Goal: Transaction & Acquisition: Purchase product/service

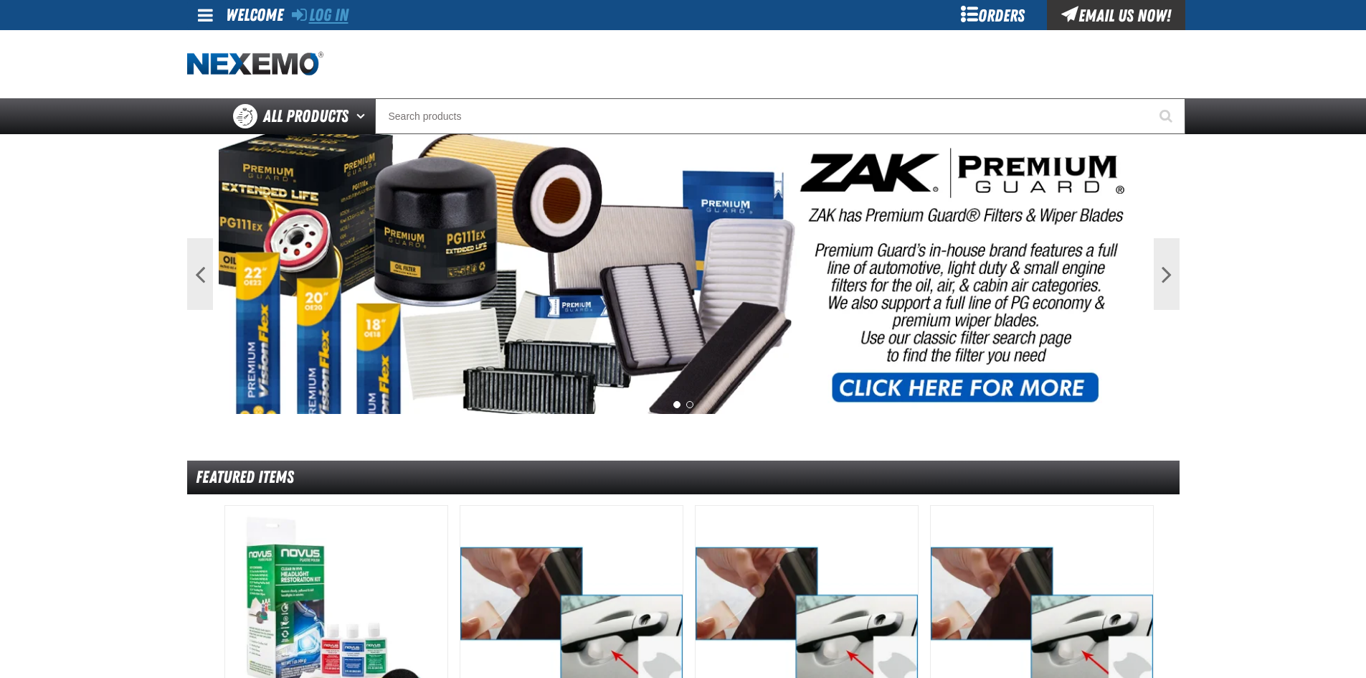
click at [333, 14] on link "Log In" at bounding box center [320, 15] width 57 height 20
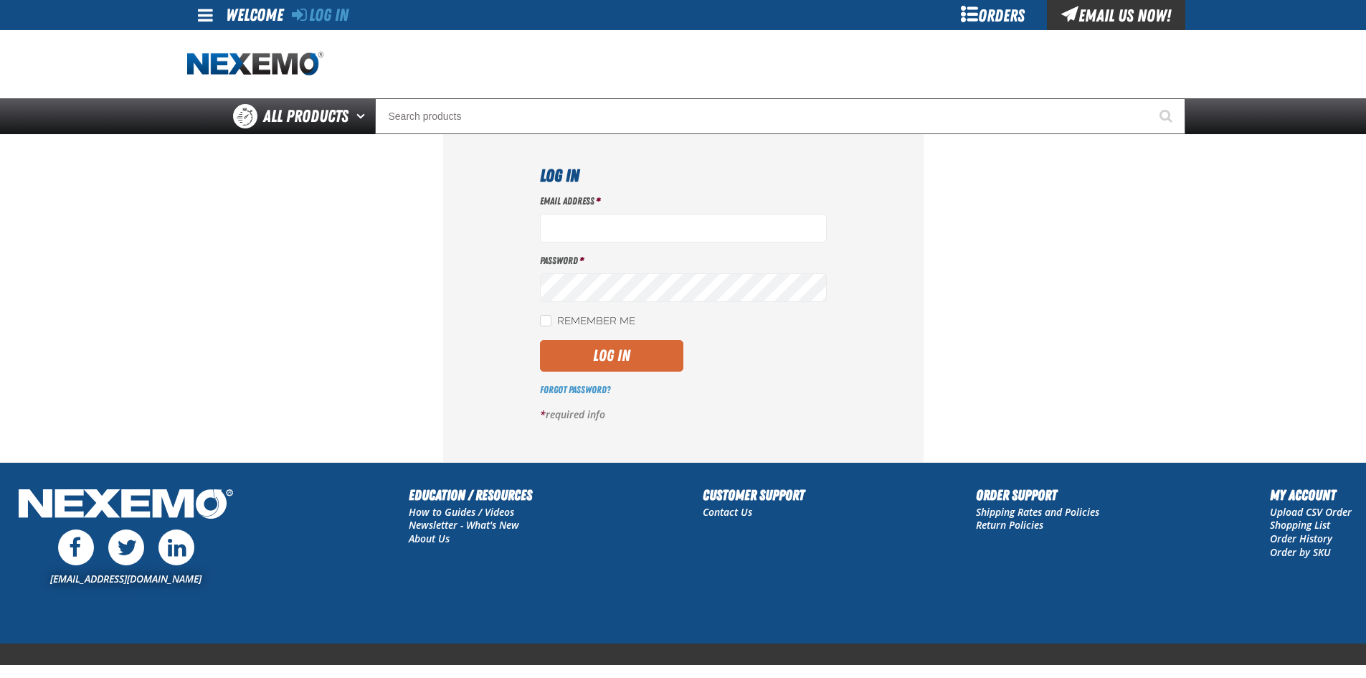
type input "igarcia@vtaig.com"
click at [625, 353] on button "Log In" at bounding box center [611, 356] width 143 height 32
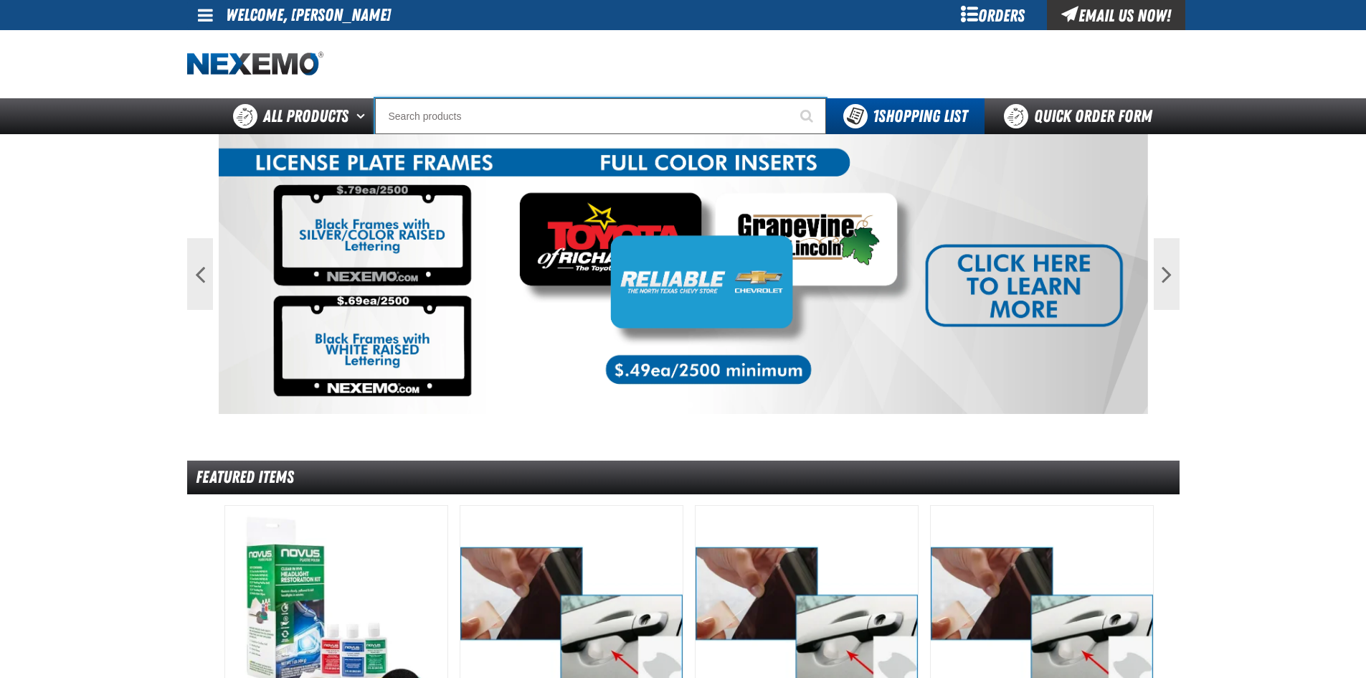
click at [422, 121] on input "Search" at bounding box center [600, 116] width 451 height 36
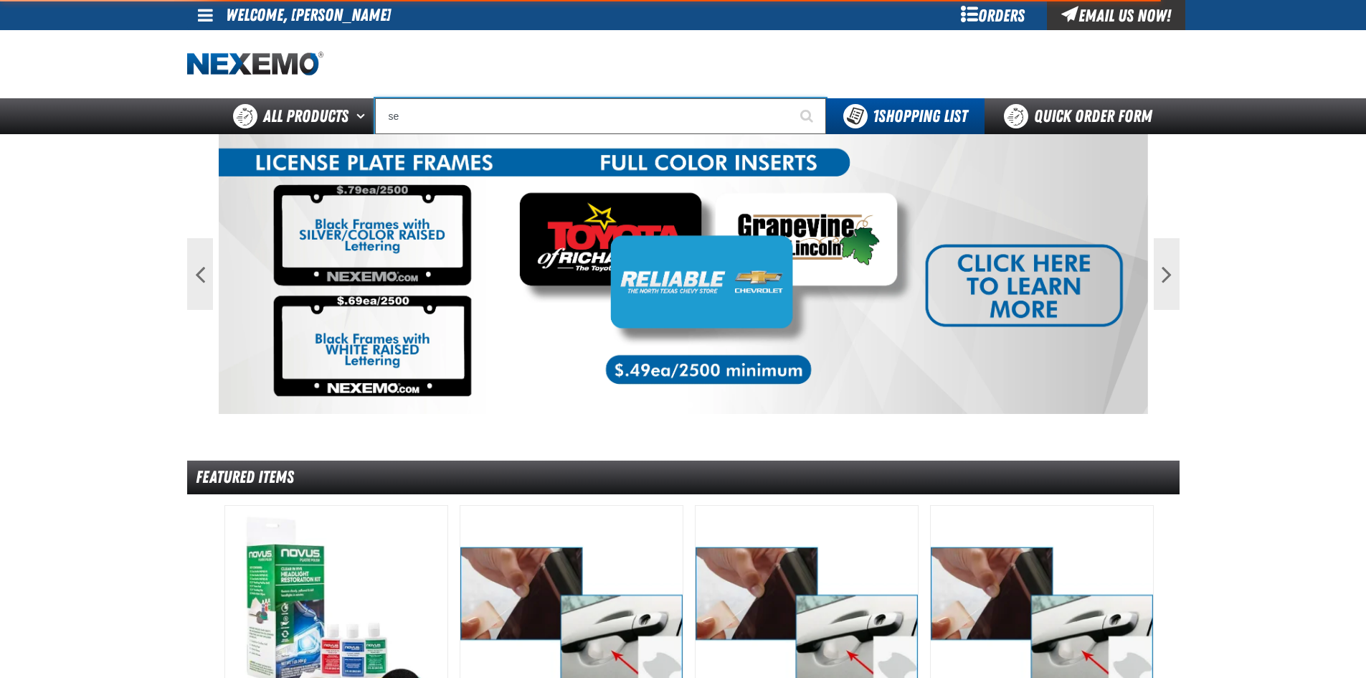
type input "ser"
type input "serVICE"
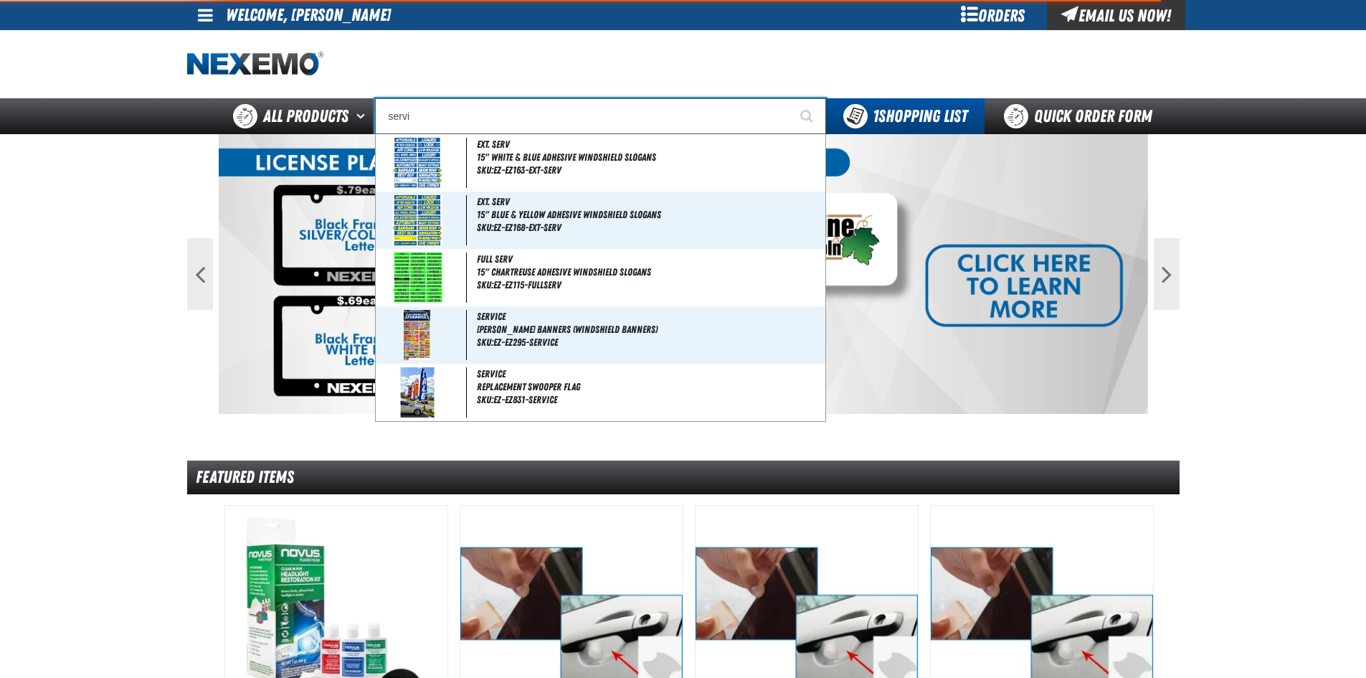
type input "servic"
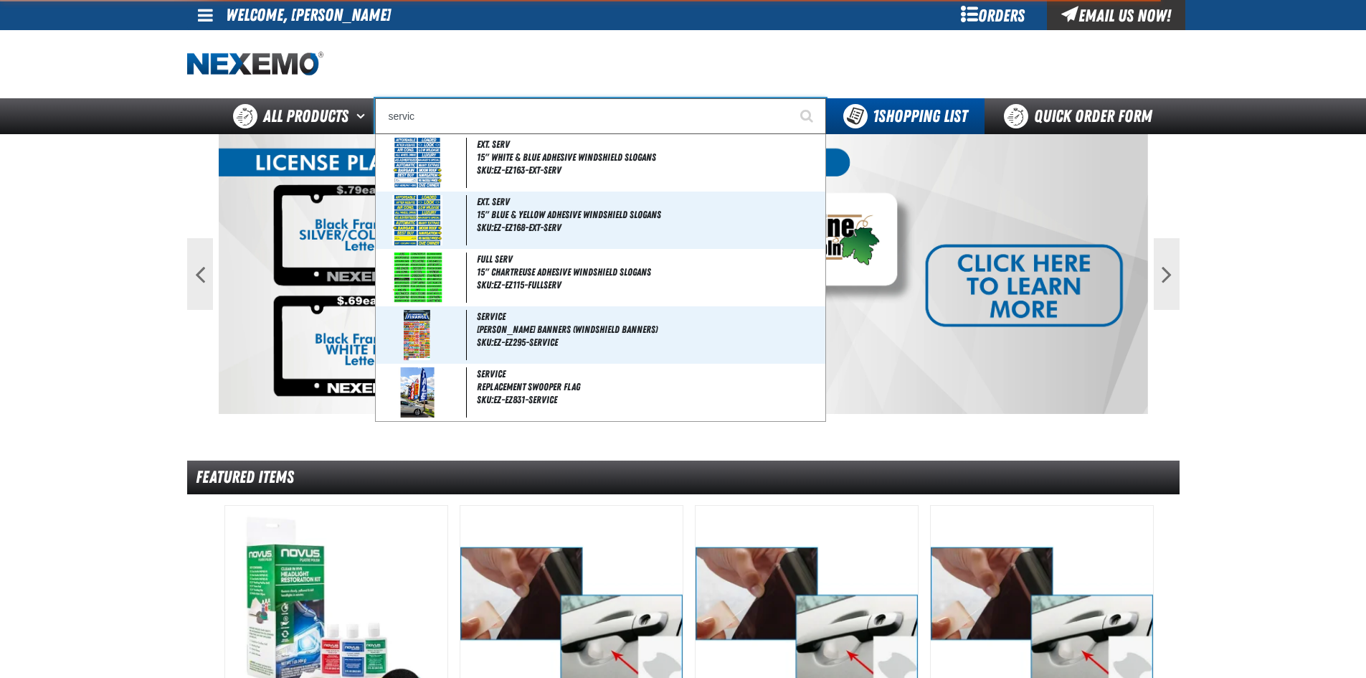
type input "servicE"
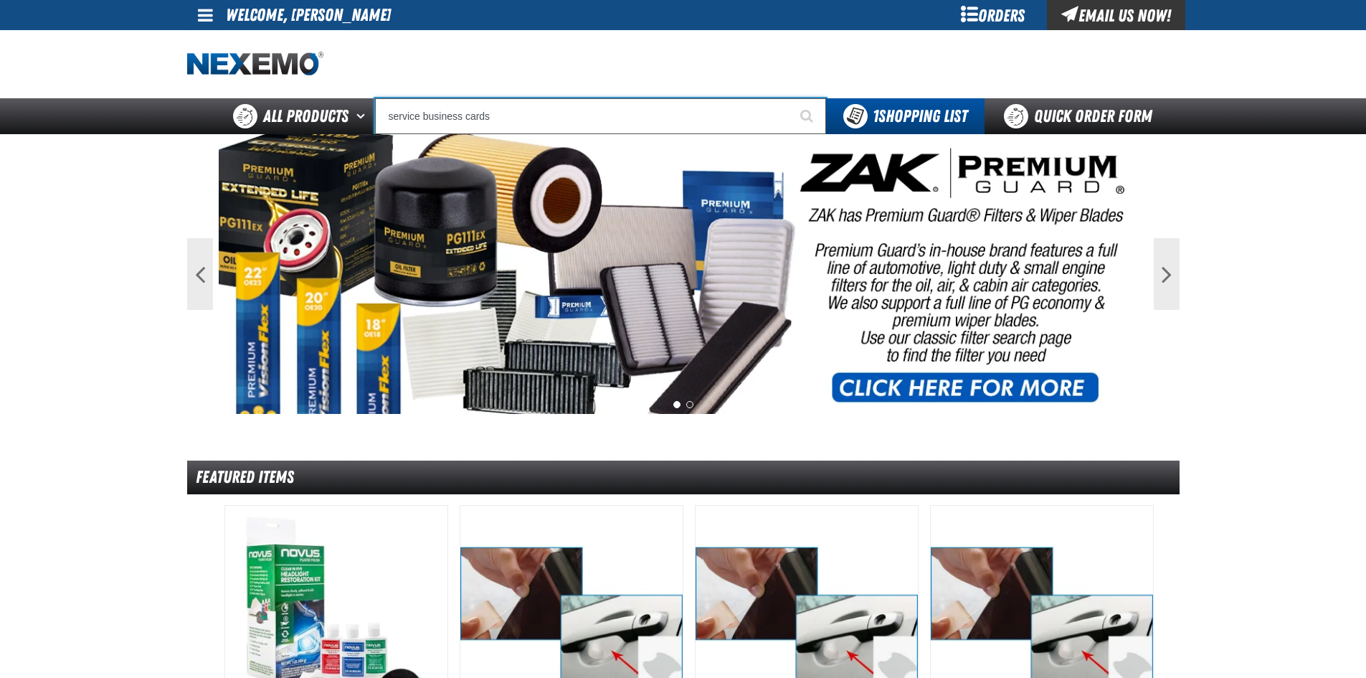
type input "service business cards"
click at [790, 98] on button "Start Searching" at bounding box center [808, 116] width 36 height 36
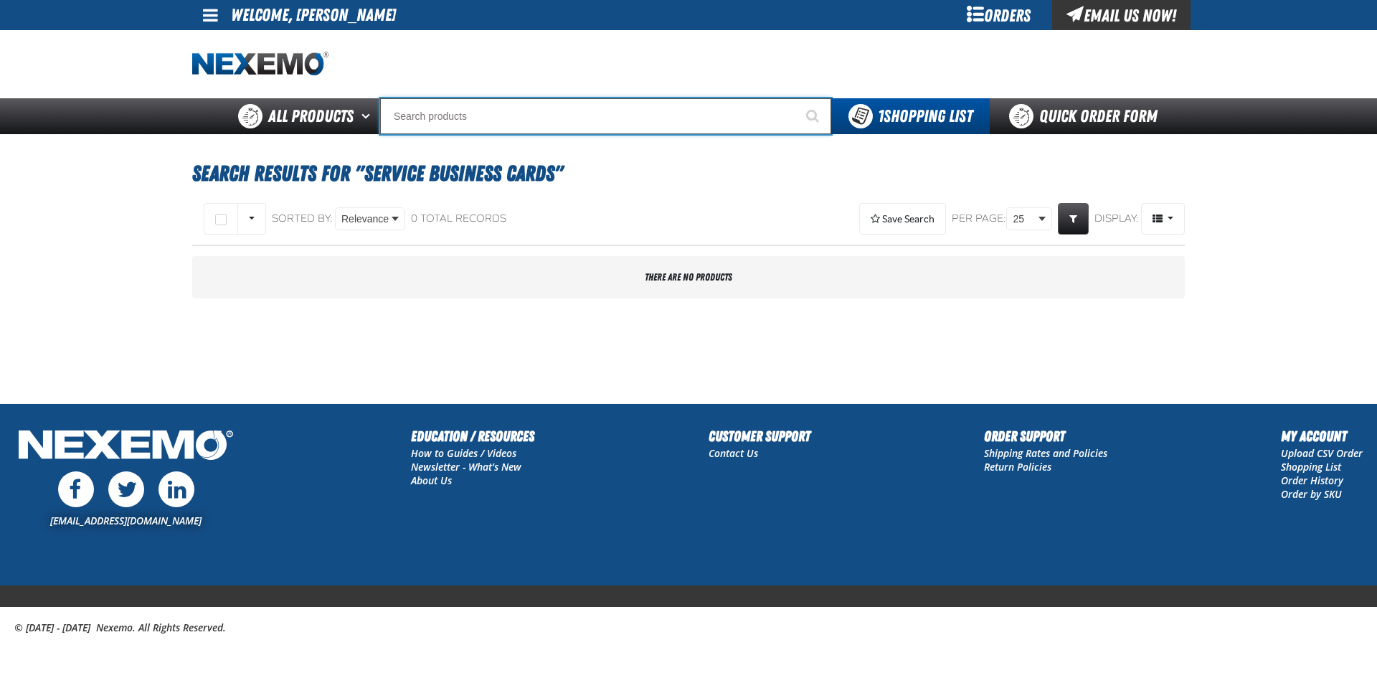
click at [428, 112] on input "Search" at bounding box center [605, 116] width 451 height 36
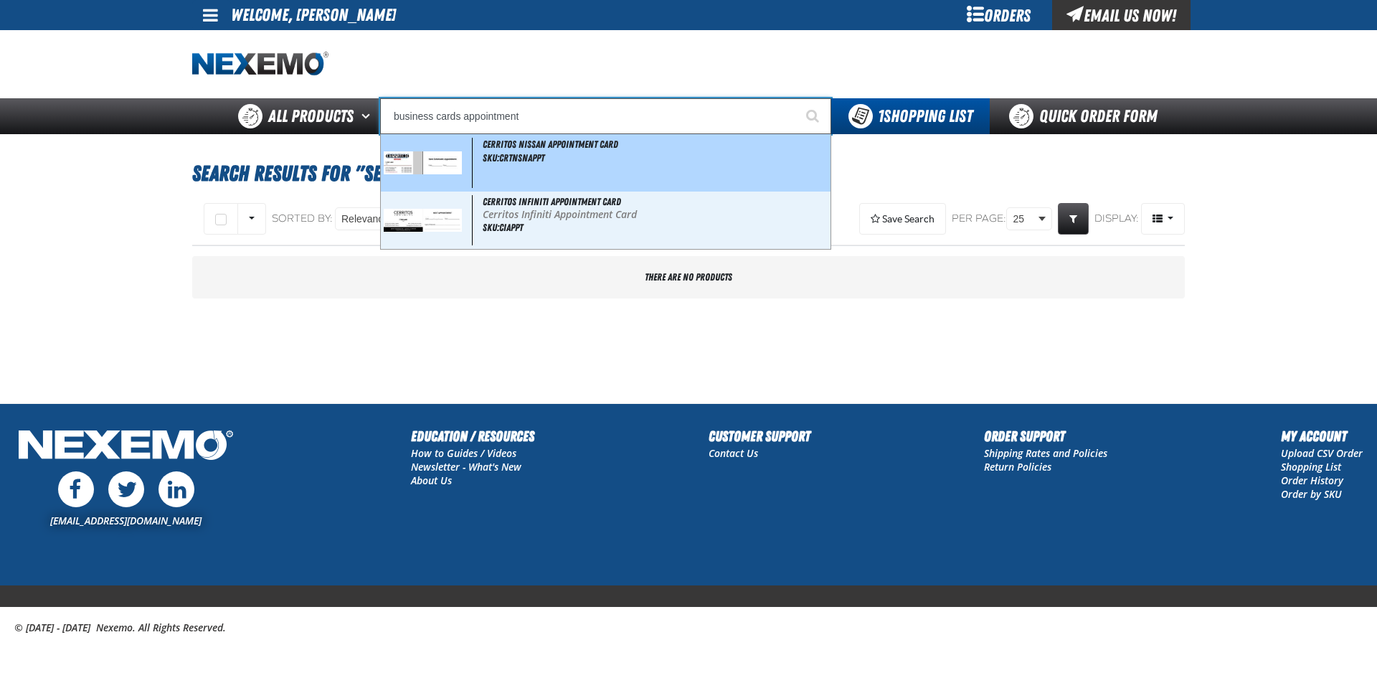
click at [409, 168] on img at bounding box center [423, 162] width 78 height 22
type input "Cerritos Nissan Appointment Card"
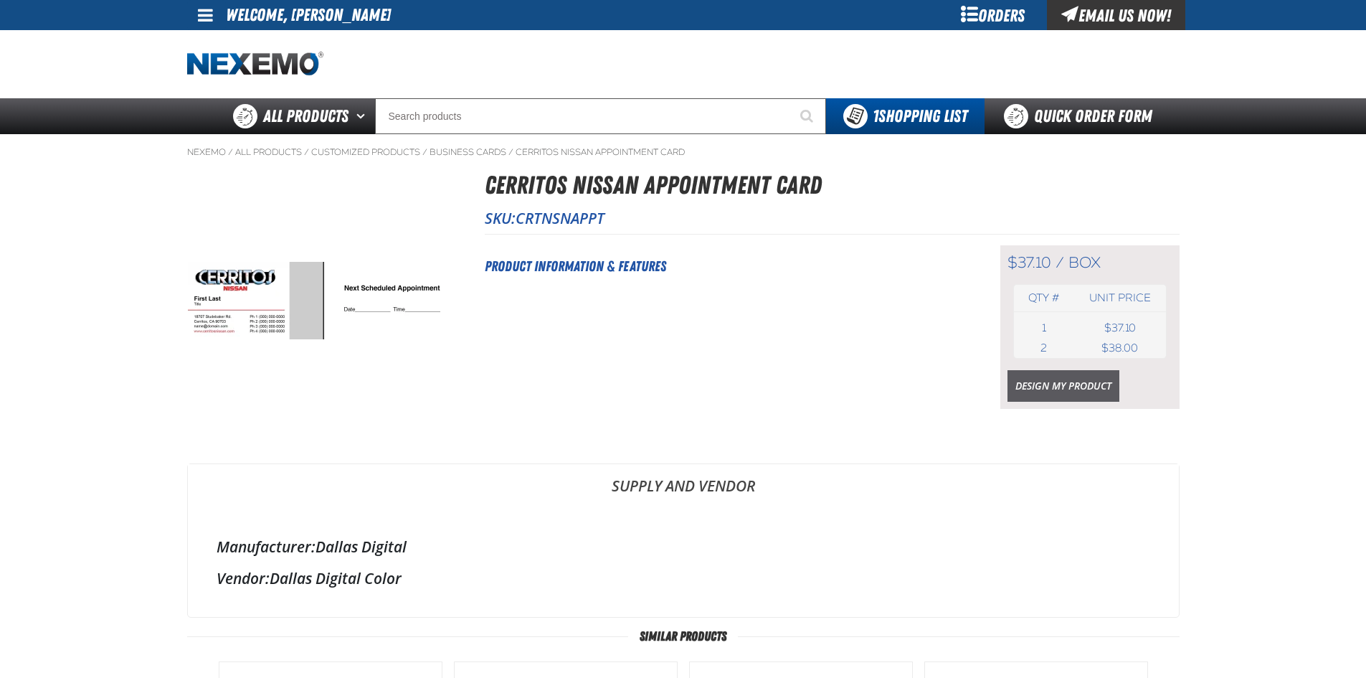
click at [1010, 381] on link "Design My Product" at bounding box center [1063, 386] width 112 height 32
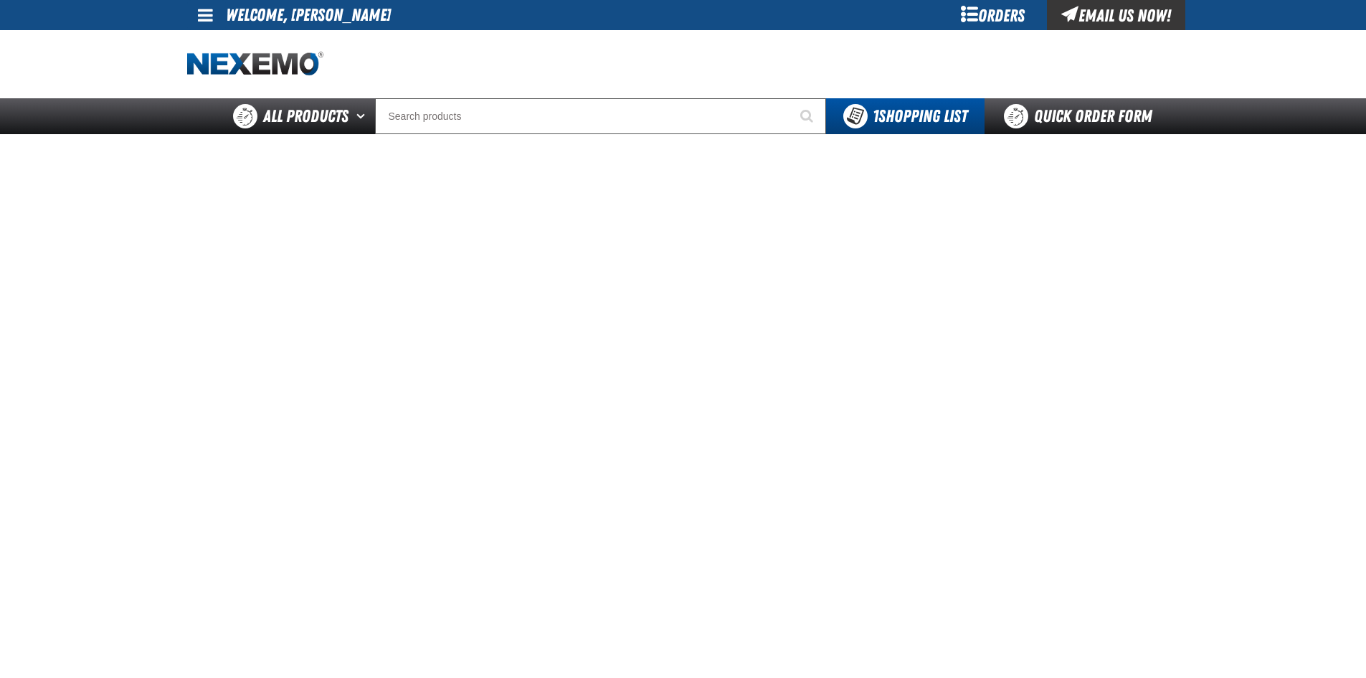
drag, startPoint x: 1326, startPoint y: 640, endPoint x: 1315, endPoint y: 638, distance: 11.7
click at [1326, 641] on main at bounding box center [683, 473] width 1366 height 678
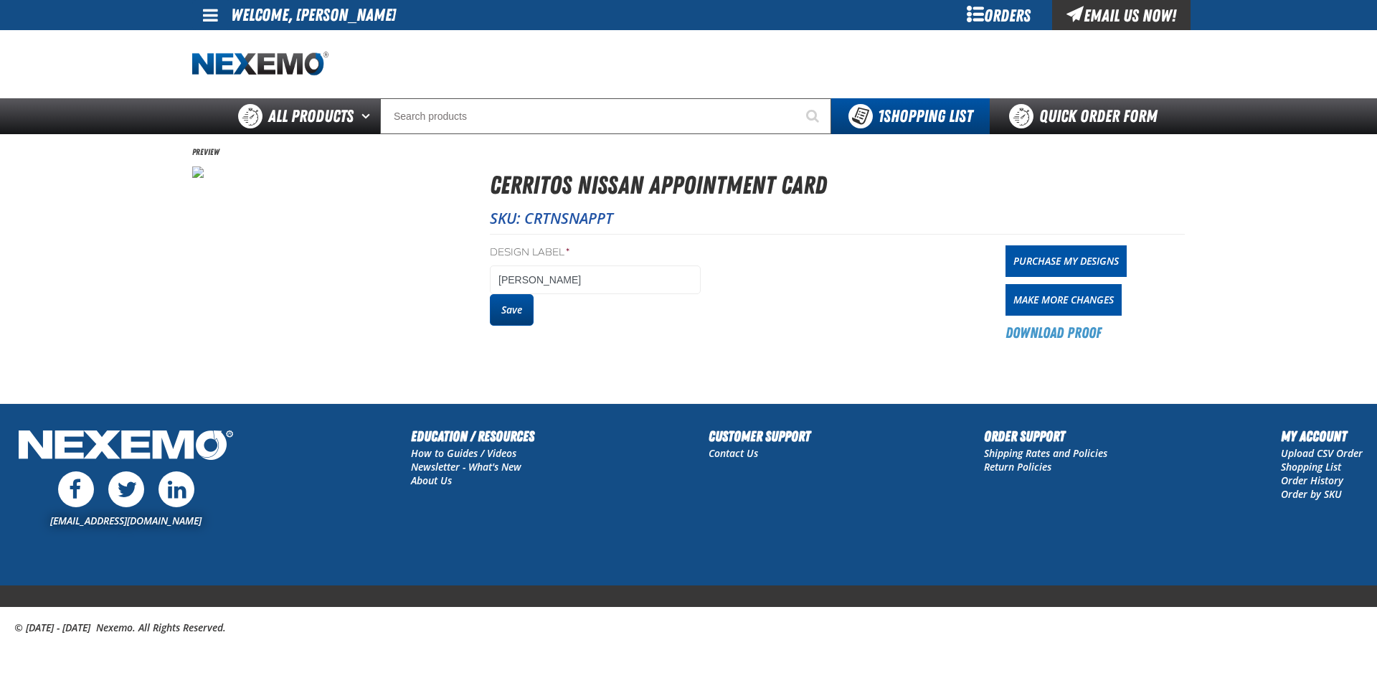
click at [513, 309] on button "Save" at bounding box center [512, 310] width 44 height 32
click at [1034, 298] on link "Make More Changes" at bounding box center [1063, 300] width 116 height 32
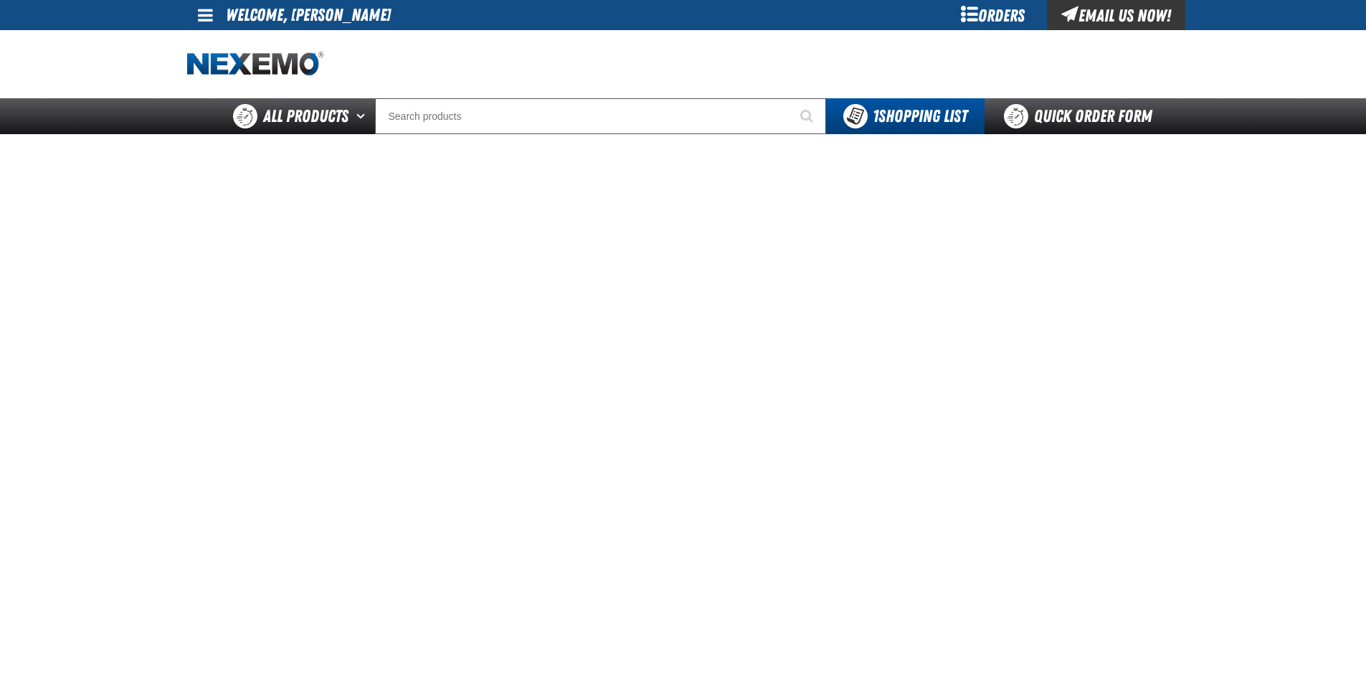
drag, startPoint x: 1359, startPoint y: 640, endPoint x: 1268, endPoint y: 628, distance: 91.9
click at [1361, 642] on main at bounding box center [683, 473] width 1366 height 678
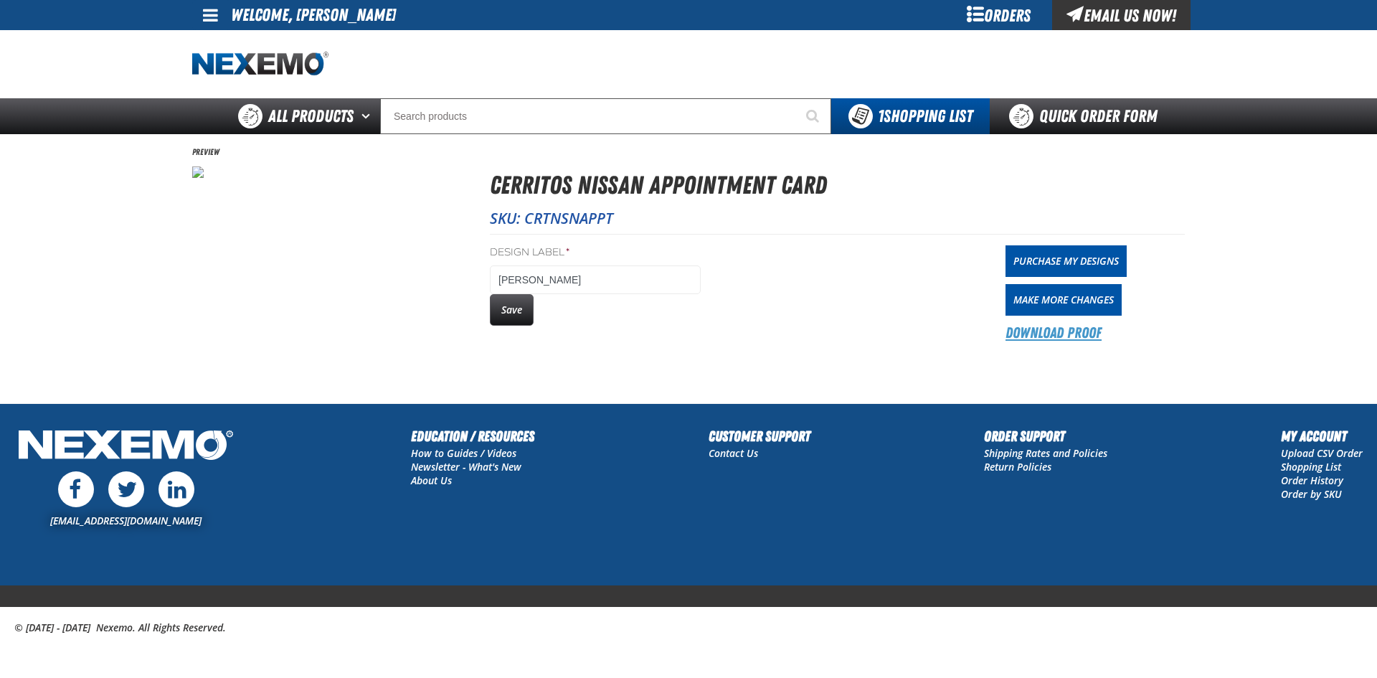
click at [1050, 333] on link "Download Proof" at bounding box center [1053, 333] width 96 height 20
click at [204, 178] on img at bounding box center [197, 171] width 11 height 11
click at [501, 309] on button "Save" at bounding box center [512, 310] width 44 height 32
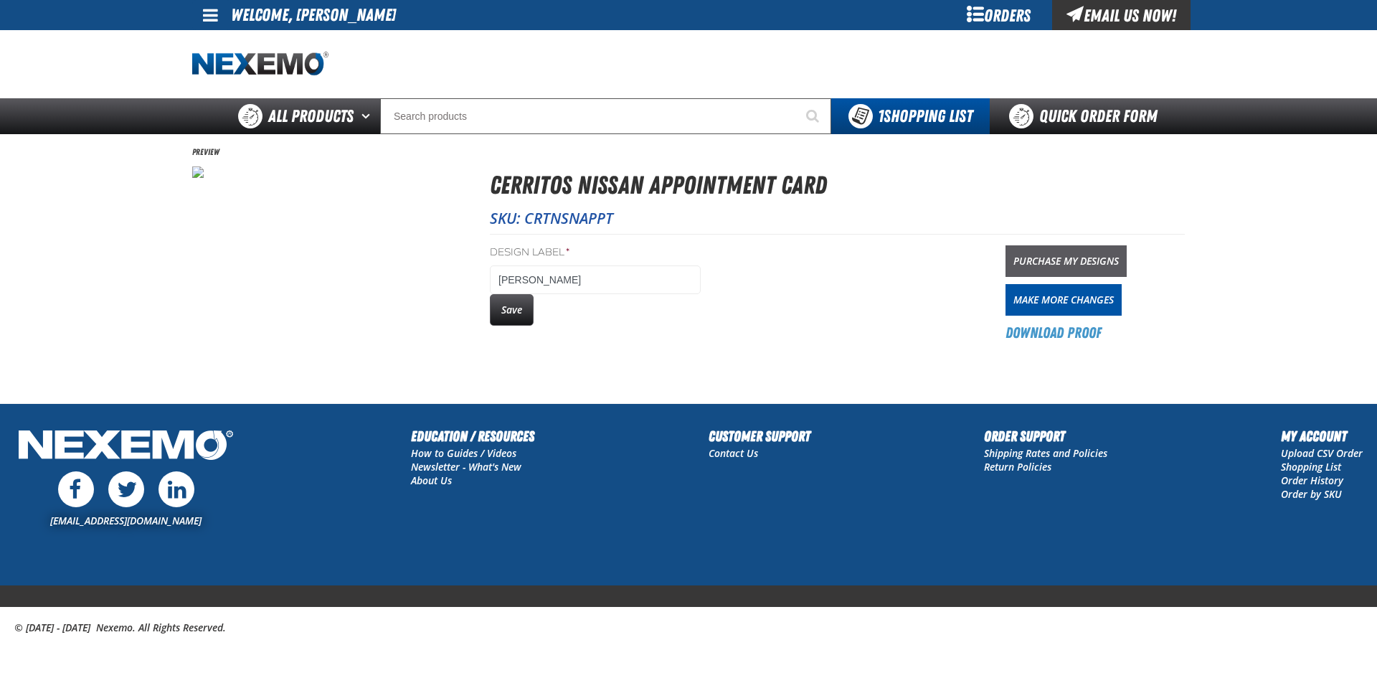
click at [1032, 258] on link "Purchase My Designs" at bounding box center [1065, 261] width 121 height 32
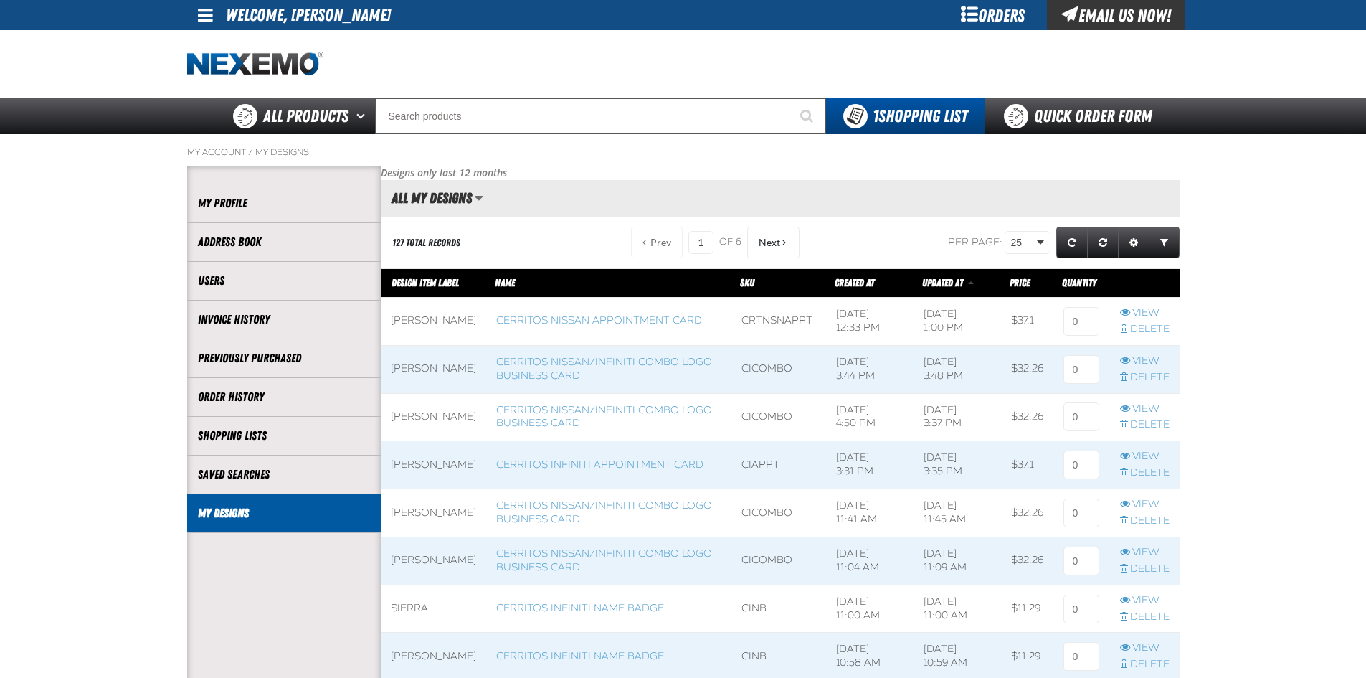
scroll to position [1, 1]
click at [1121, 331] on span "Delete row action" at bounding box center [1124, 328] width 8 height 10
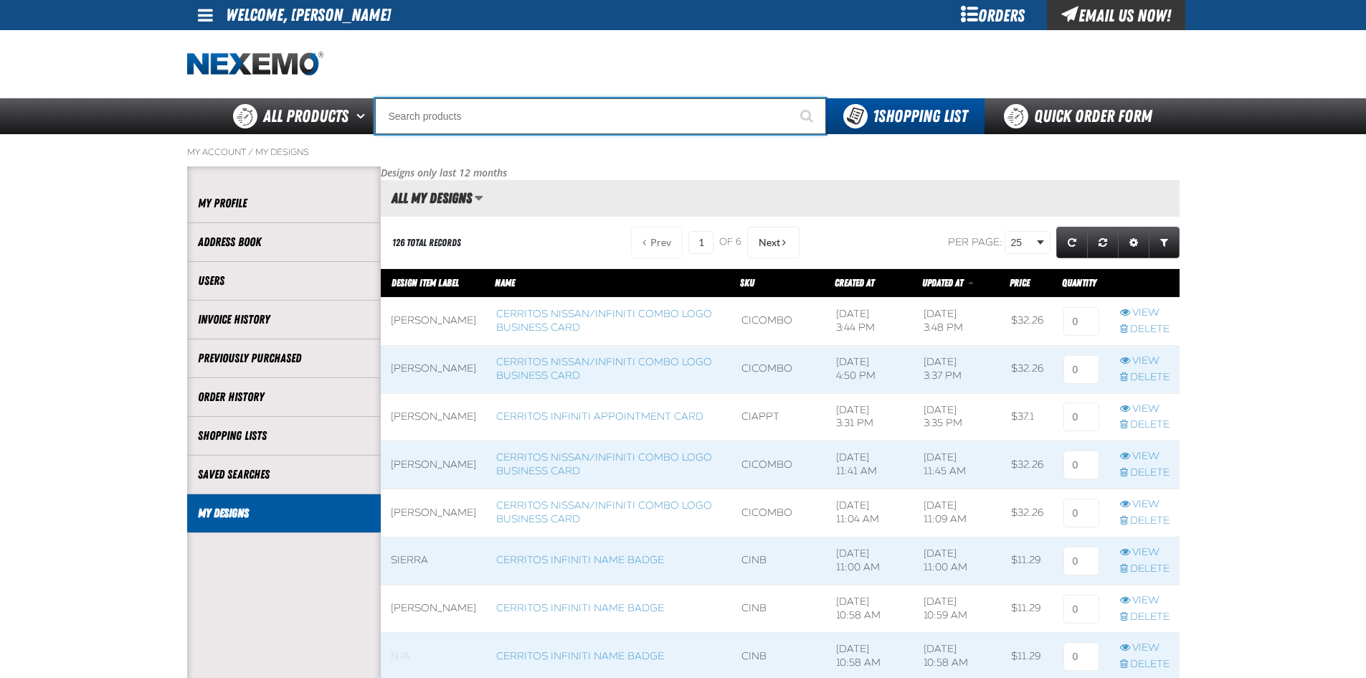
click at [426, 111] on input "Search" at bounding box center [600, 116] width 451 height 36
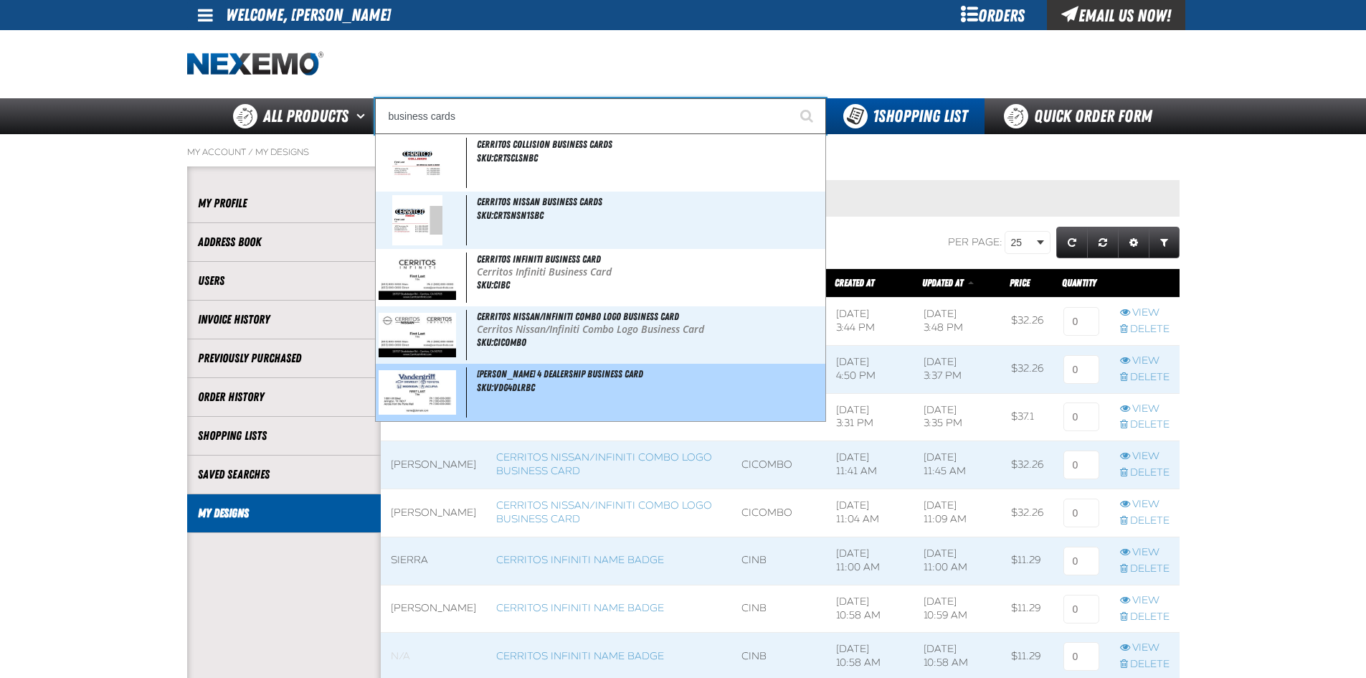
type input "[PERSON_NAME] 4 Dealership Business Card"
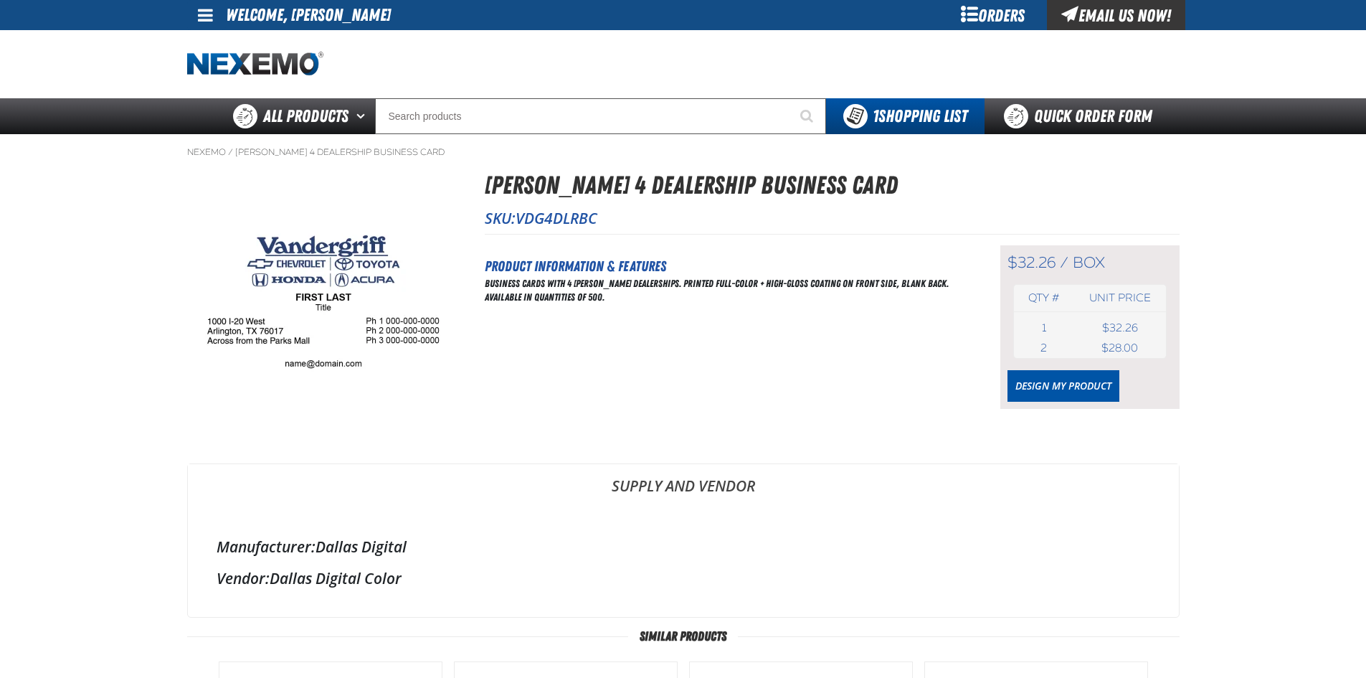
click at [475, 88] on div at bounding box center [683, 64] width 992 height 68
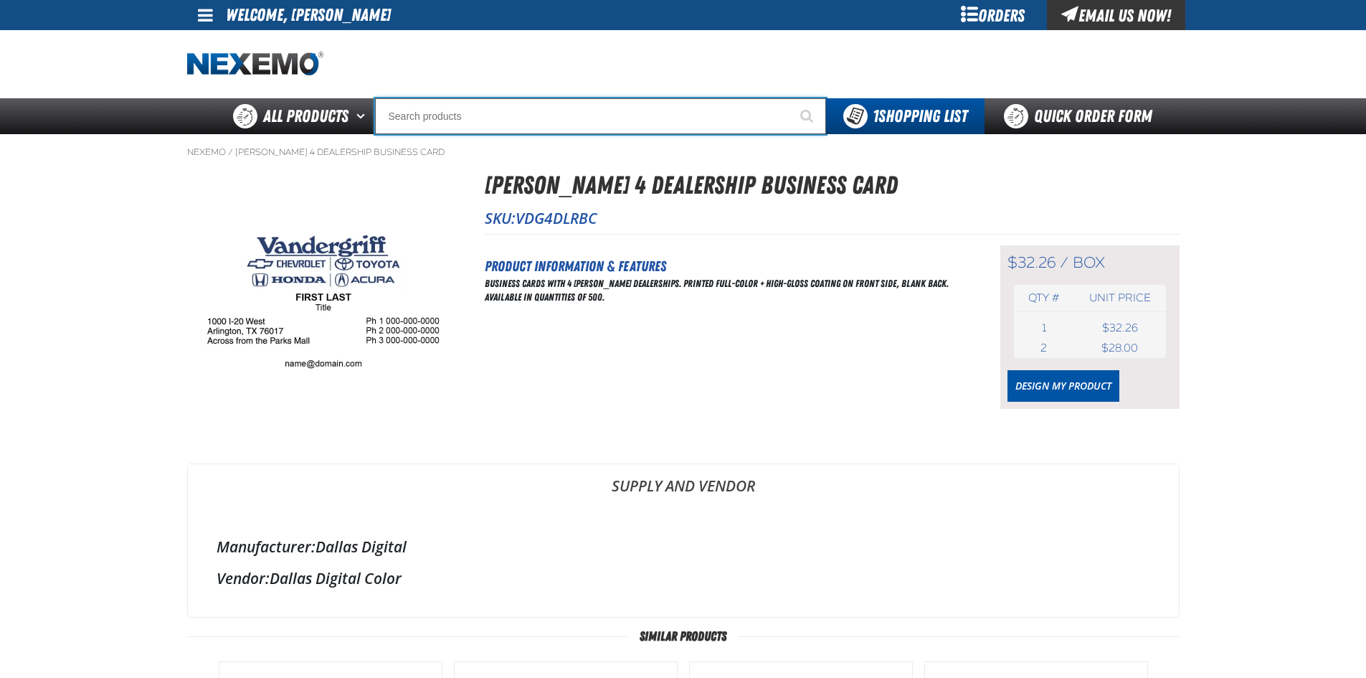
click at [464, 126] on input "Search" at bounding box center [600, 116] width 451 height 36
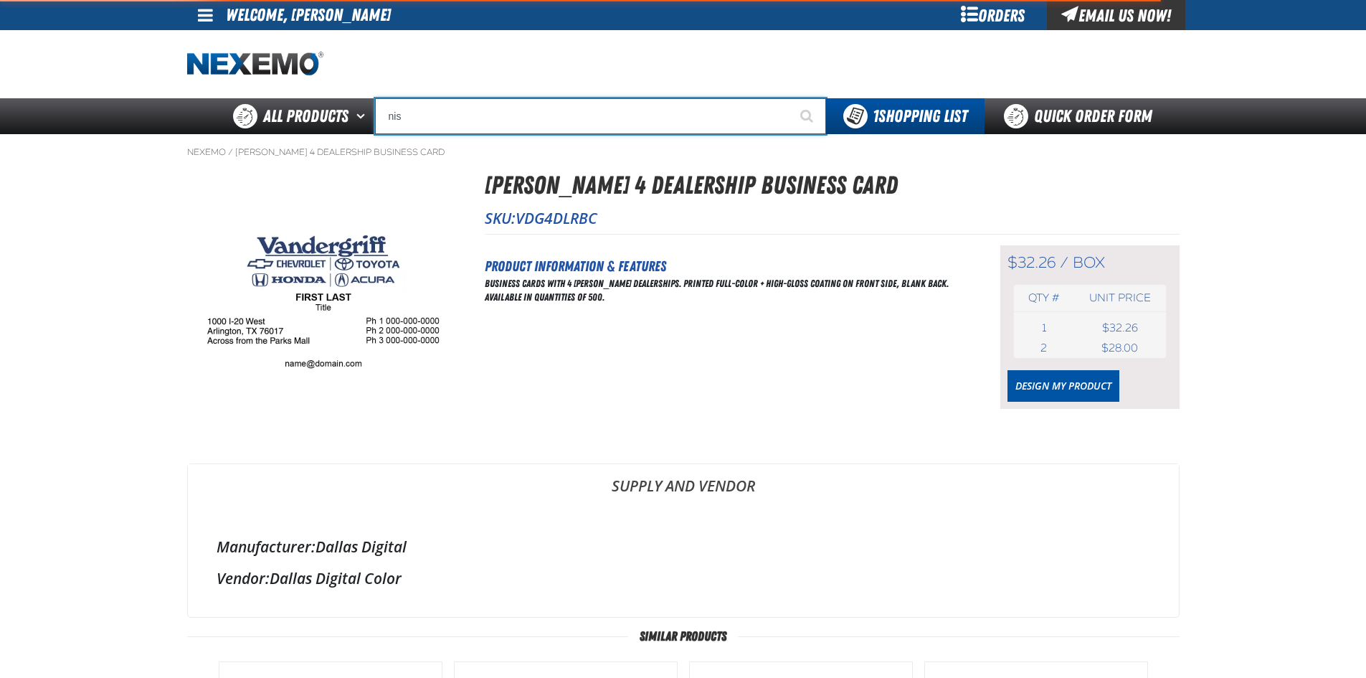
type input "niss"
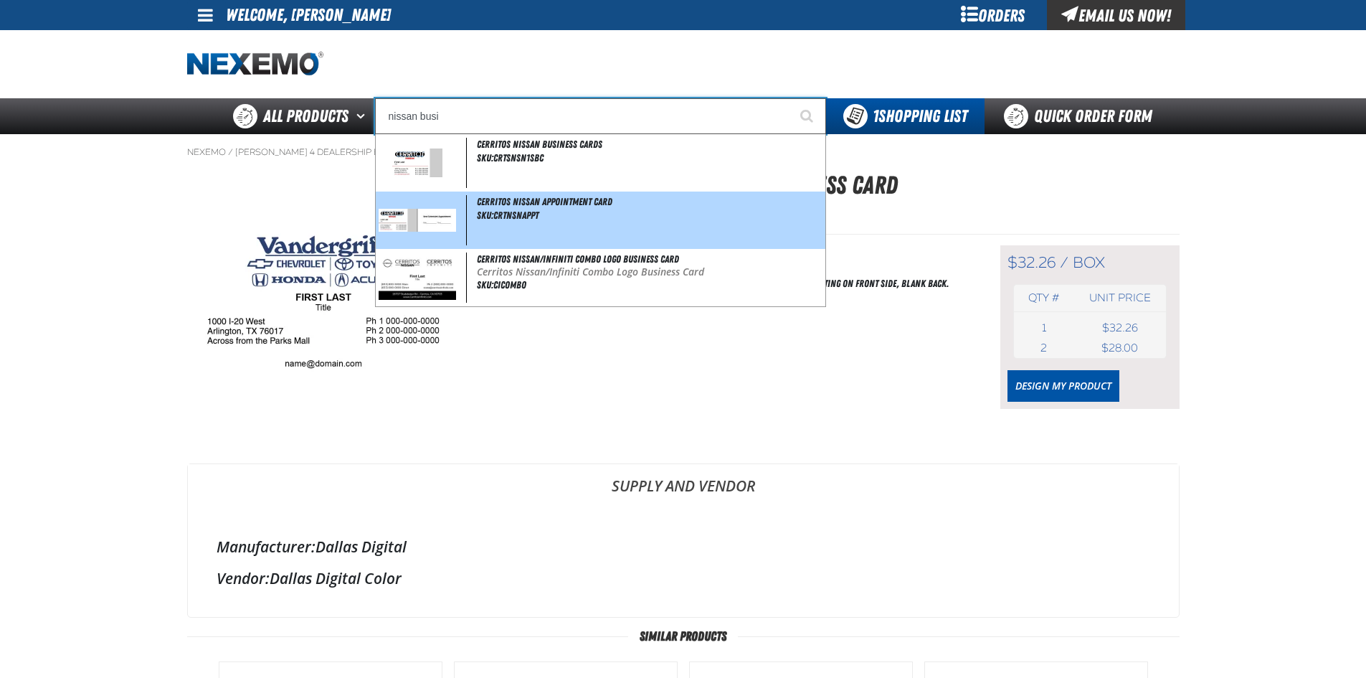
click at [429, 226] on img at bounding box center [418, 220] width 78 height 22
type input "Cerritos Nissan Appointment Card"
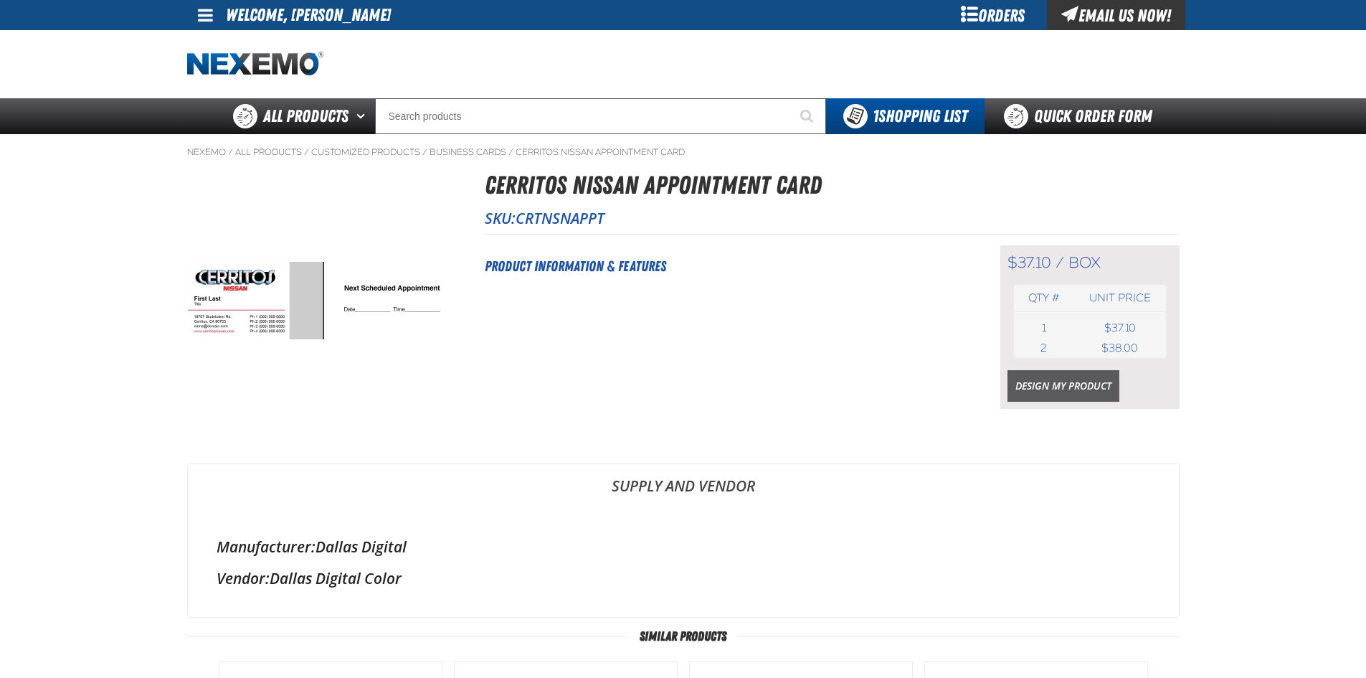
click at [1041, 391] on link "Design My Product" at bounding box center [1063, 386] width 112 height 32
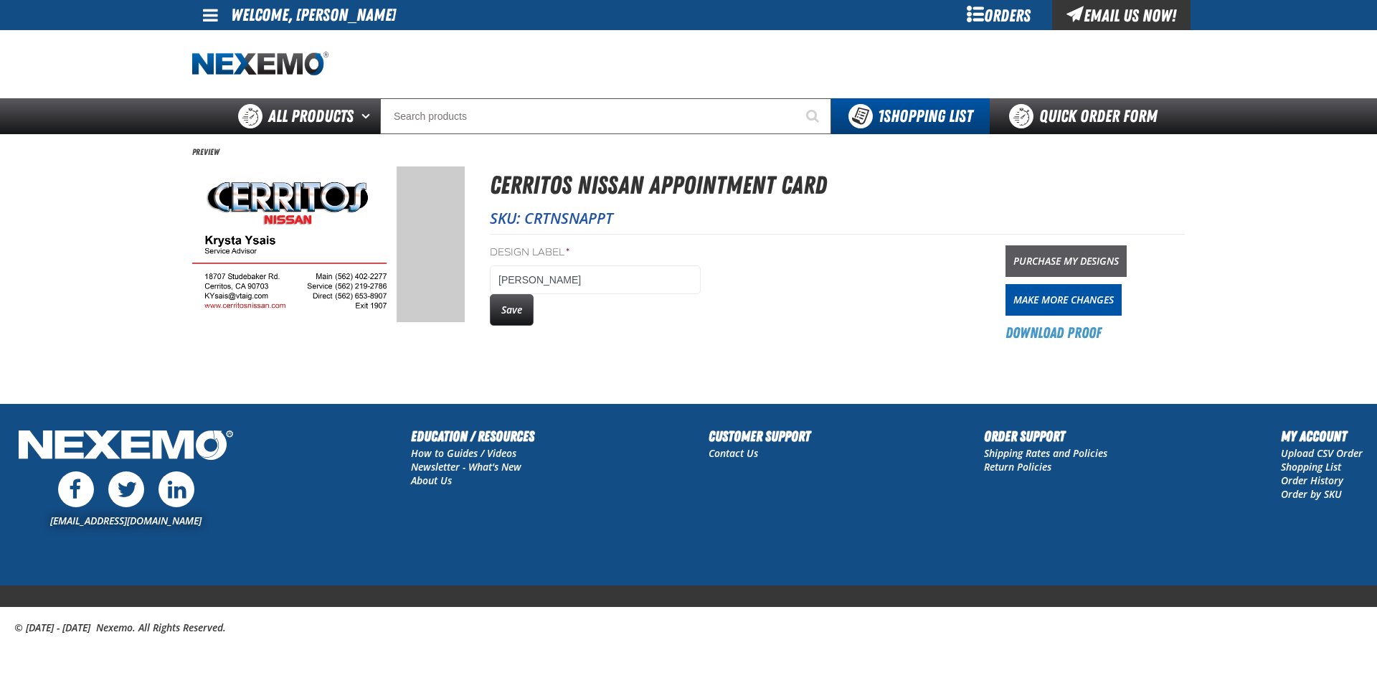
click at [1047, 261] on link "Purchase My Designs" at bounding box center [1065, 261] width 121 height 32
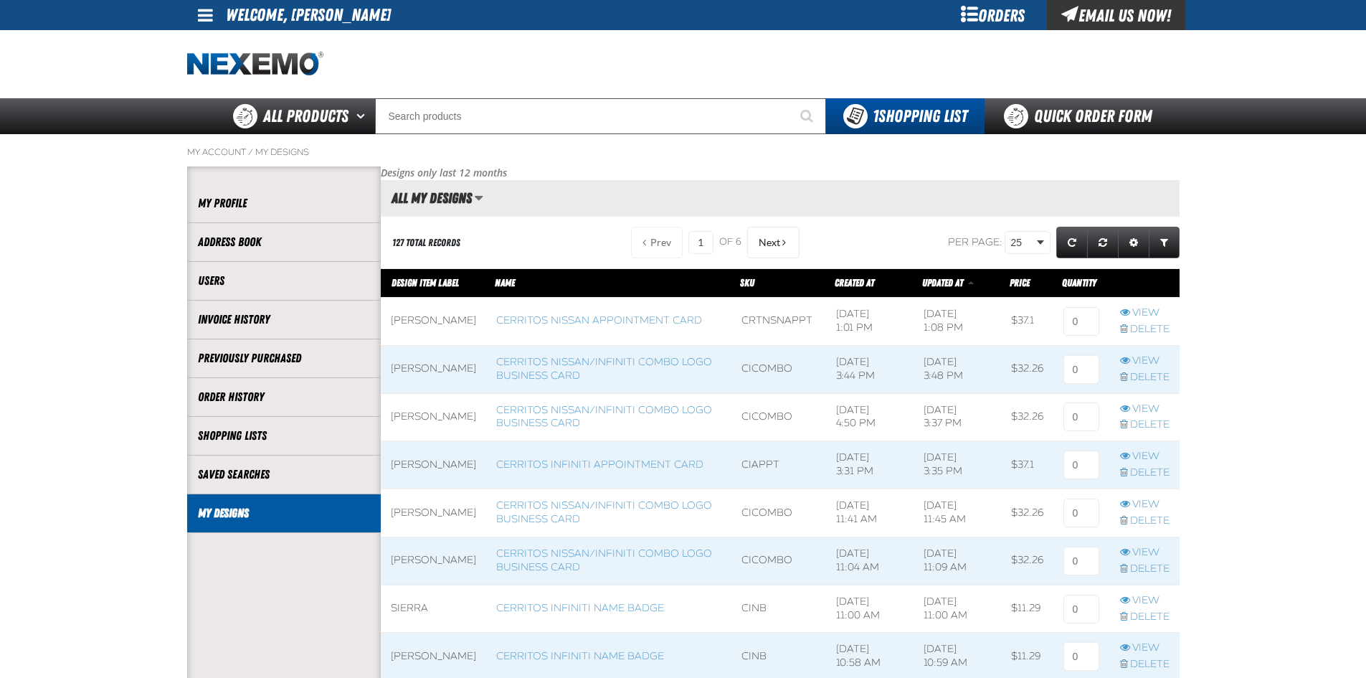
scroll to position [1, 1]
click at [1074, 322] on input at bounding box center [1081, 321] width 36 height 29
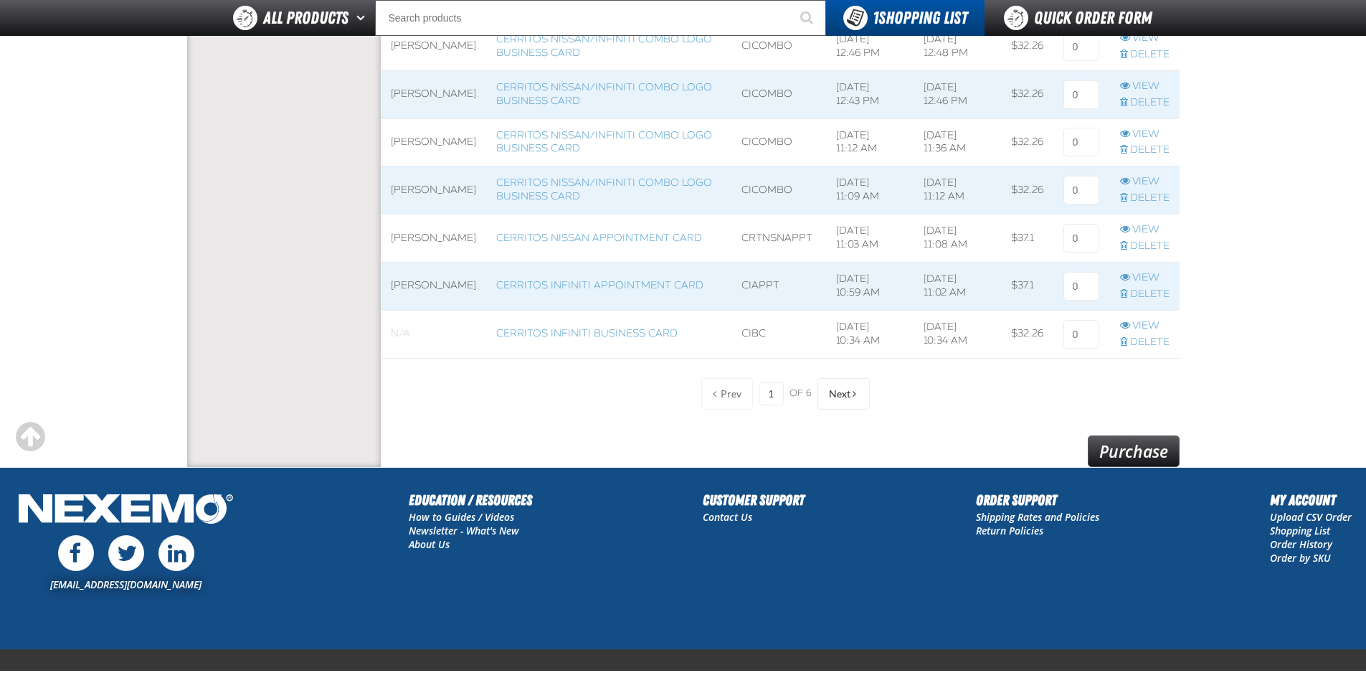
scroll to position [1164, 0]
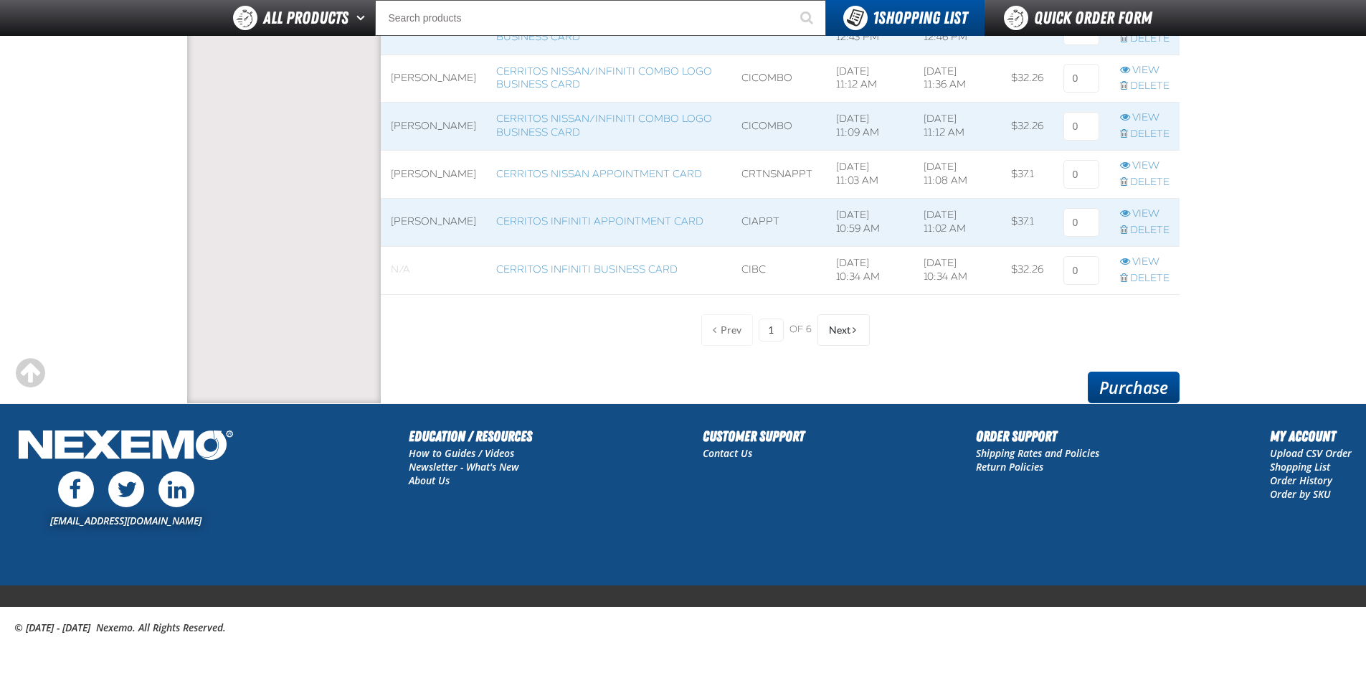
type input "2"
click at [1132, 384] on link "Purchase" at bounding box center [1134, 387] width 92 height 32
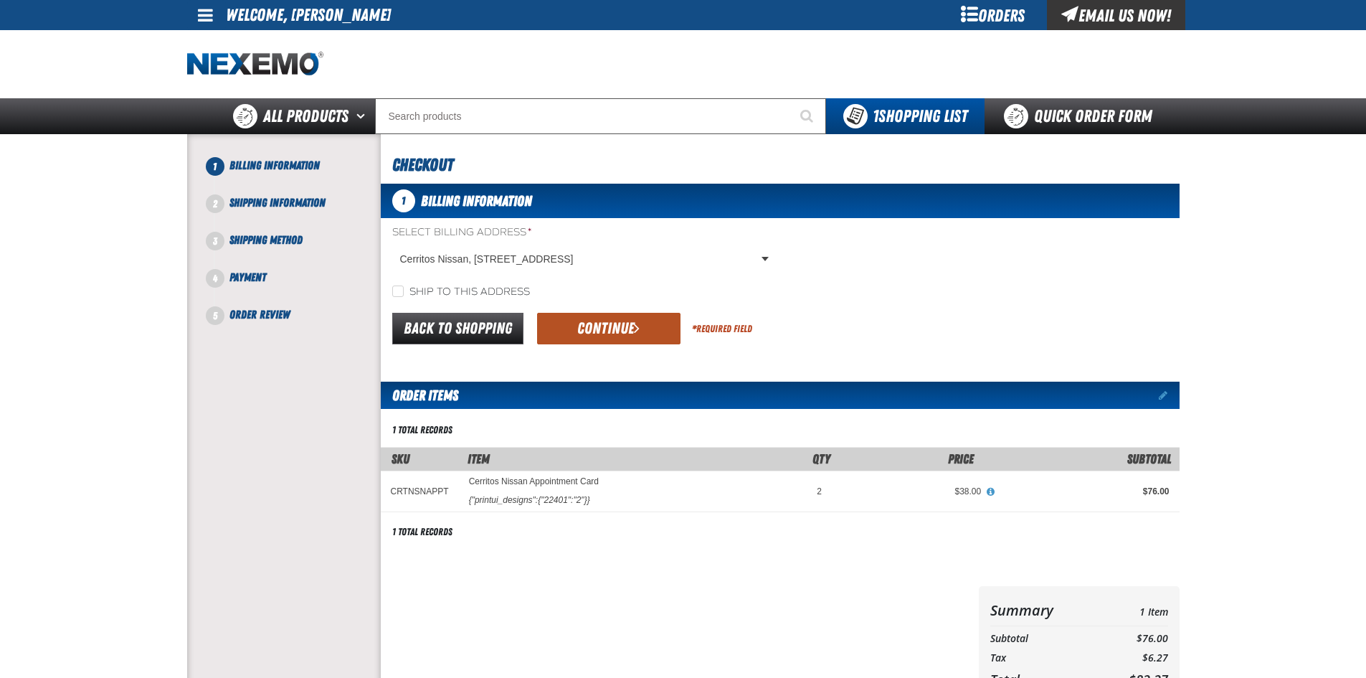
click at [597, 328] on button "Continue" at bounding box center [608, 329] width 143 height 32
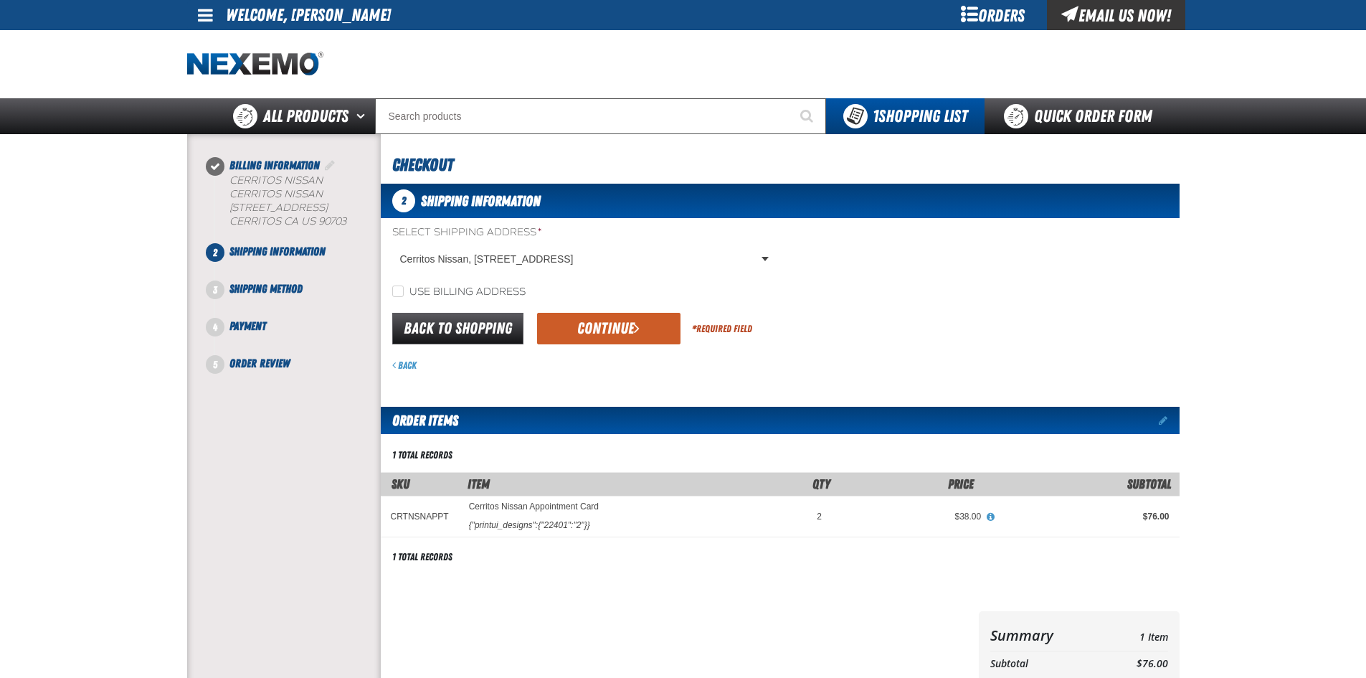
click at [597, 328] on button "Continue" at bounding box center [608, 329] width 143 height 32
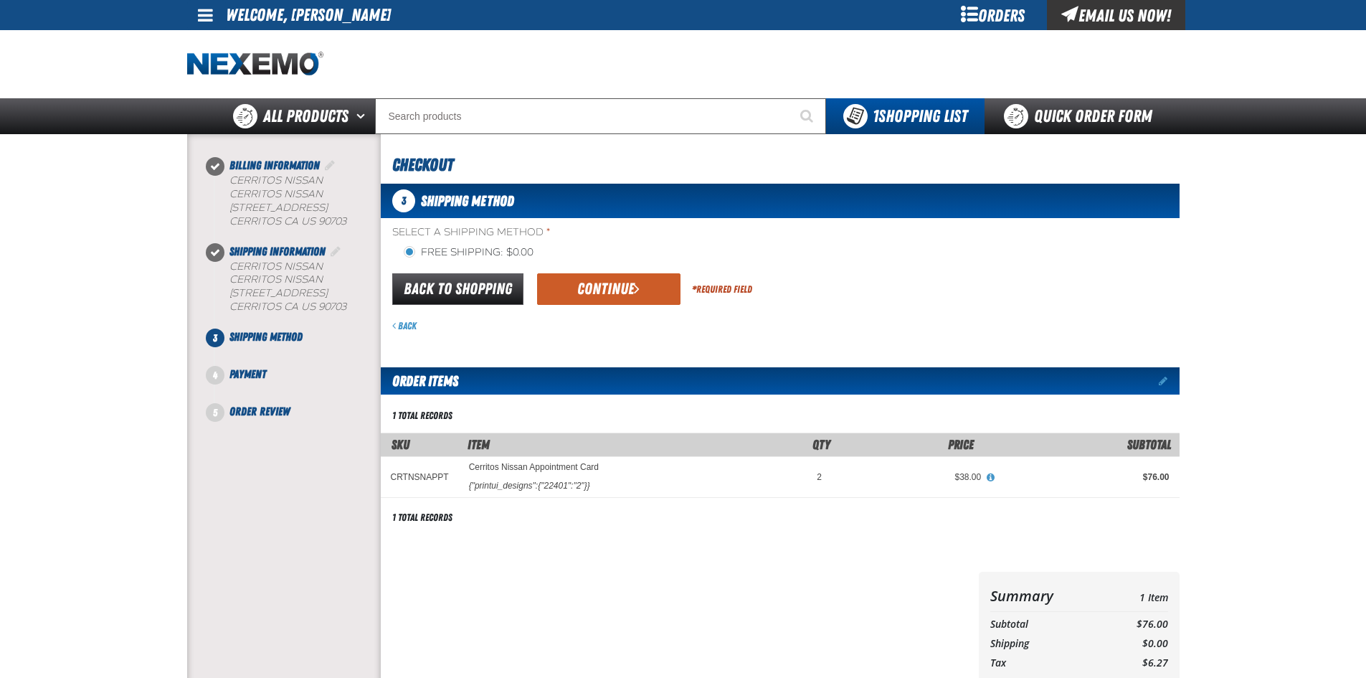
drag, startPoint x: 604, startPoint y: 283, endPoint x: 607, endPoint y: 335, distance: 51.7
click at [604, 287] on button "Continue" at bounding box center [608, 289] width 143 height 32
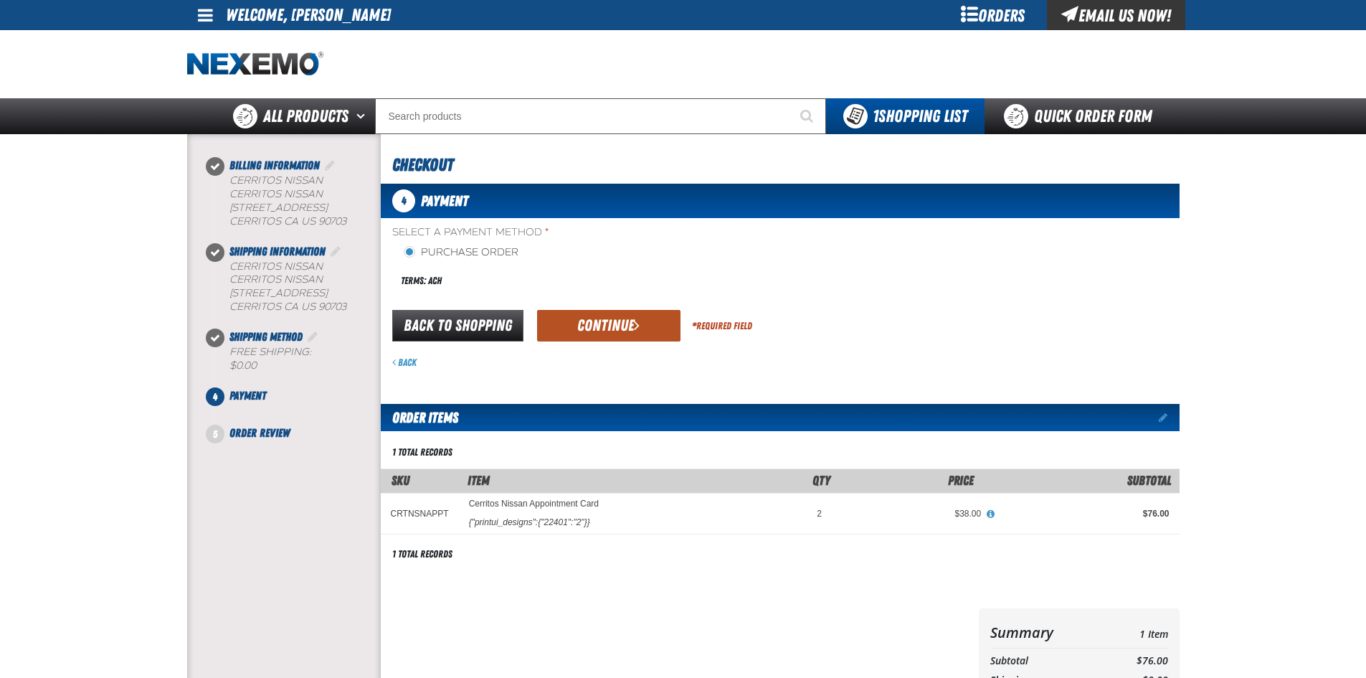
click at [642, 325] on button "Continue" at bounding box center [608, 326] width 143 height 32
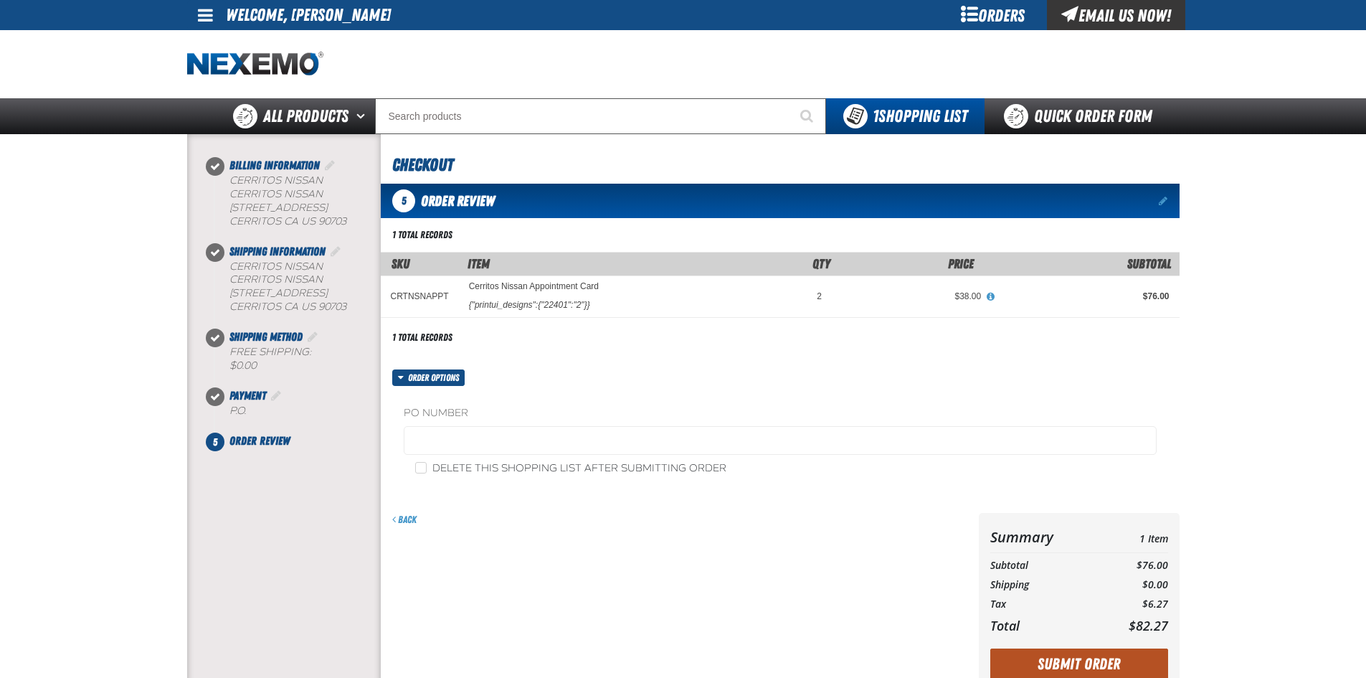
click at [1100, 665] on button "Submit Order" at bounding box center [1079, 664] width 178 height 32
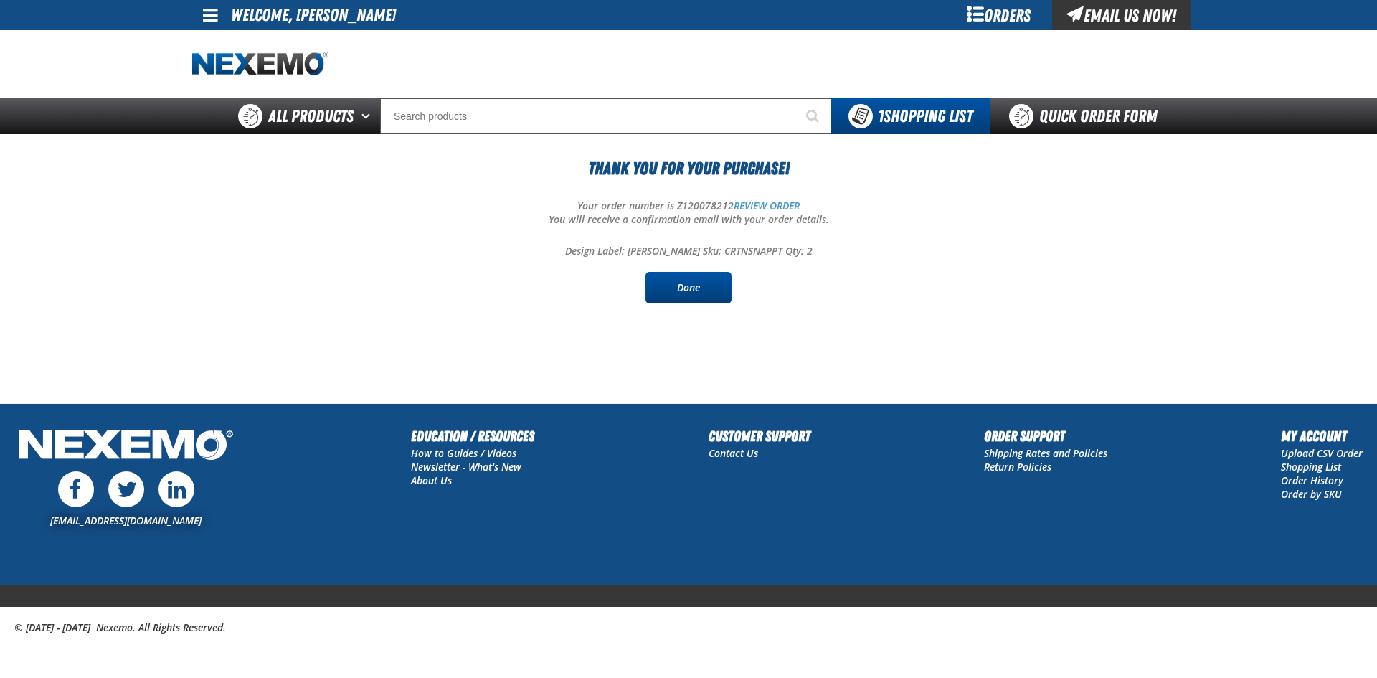
click at [673, 291] on link "Done" at bounding box center [688, 288] width 86 height 32
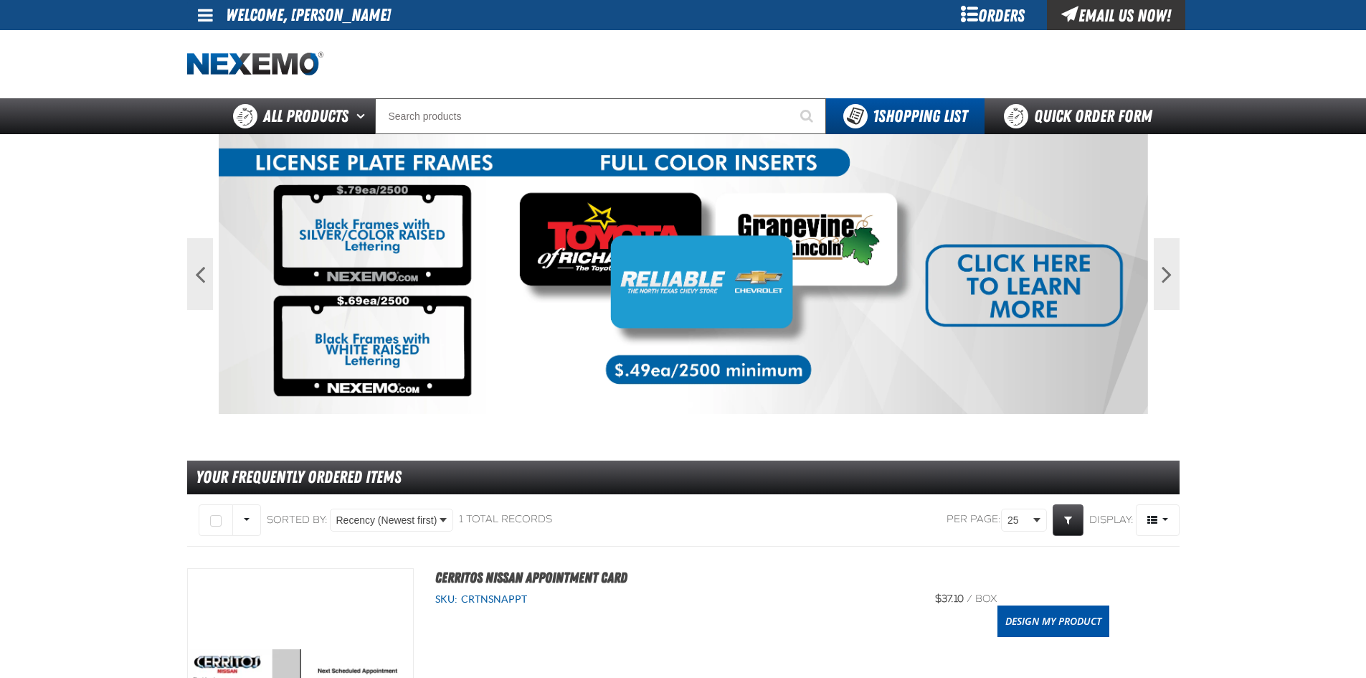
click at [997, 6] on div "Orders" at bounding box center [993, 15] width 108 height 30
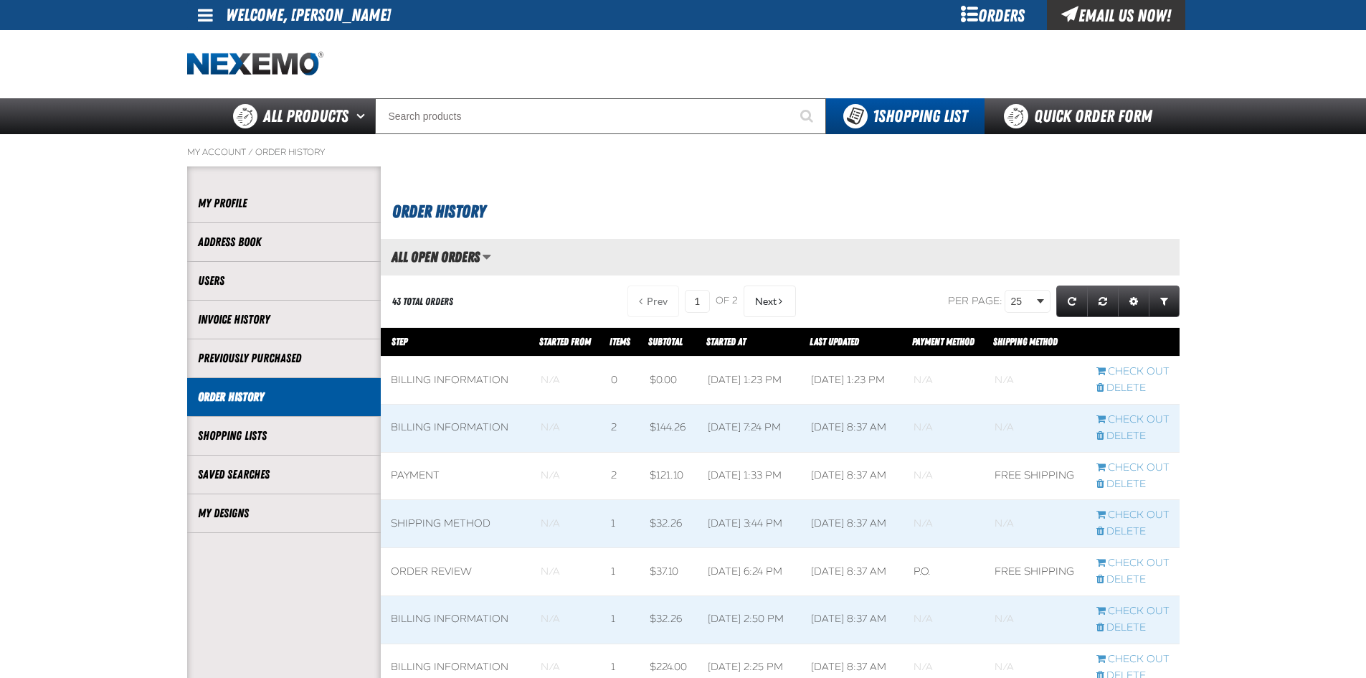
scroll to position [1, 1]
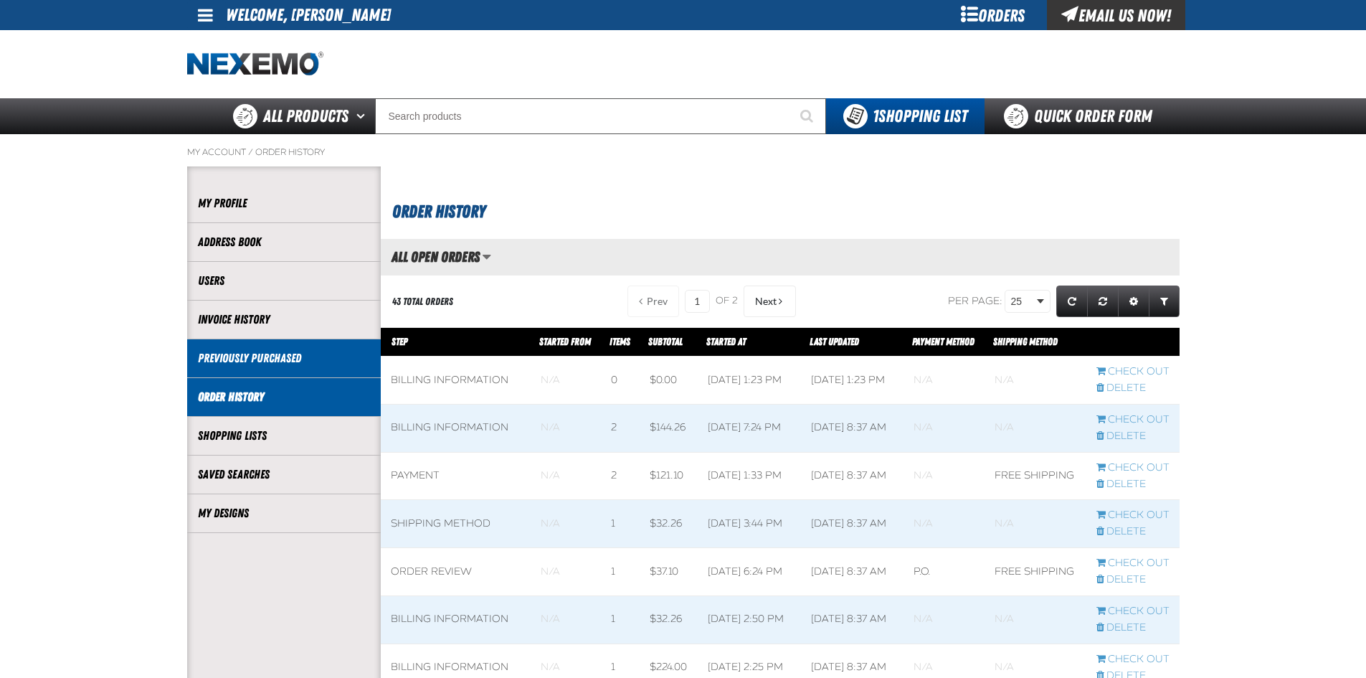
click at [229, 351] on link "Previously Purchased" at bounding box center [284, 358] width 172 height 16
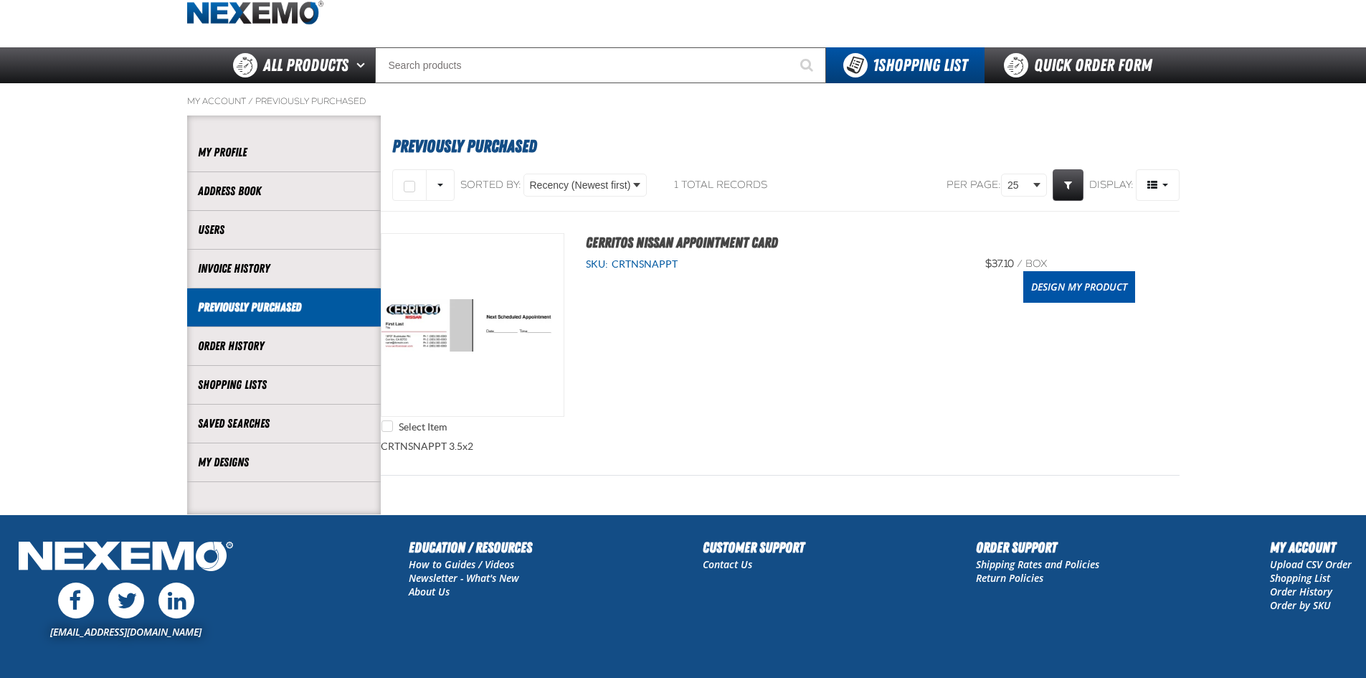
scroll to position [126, 0]
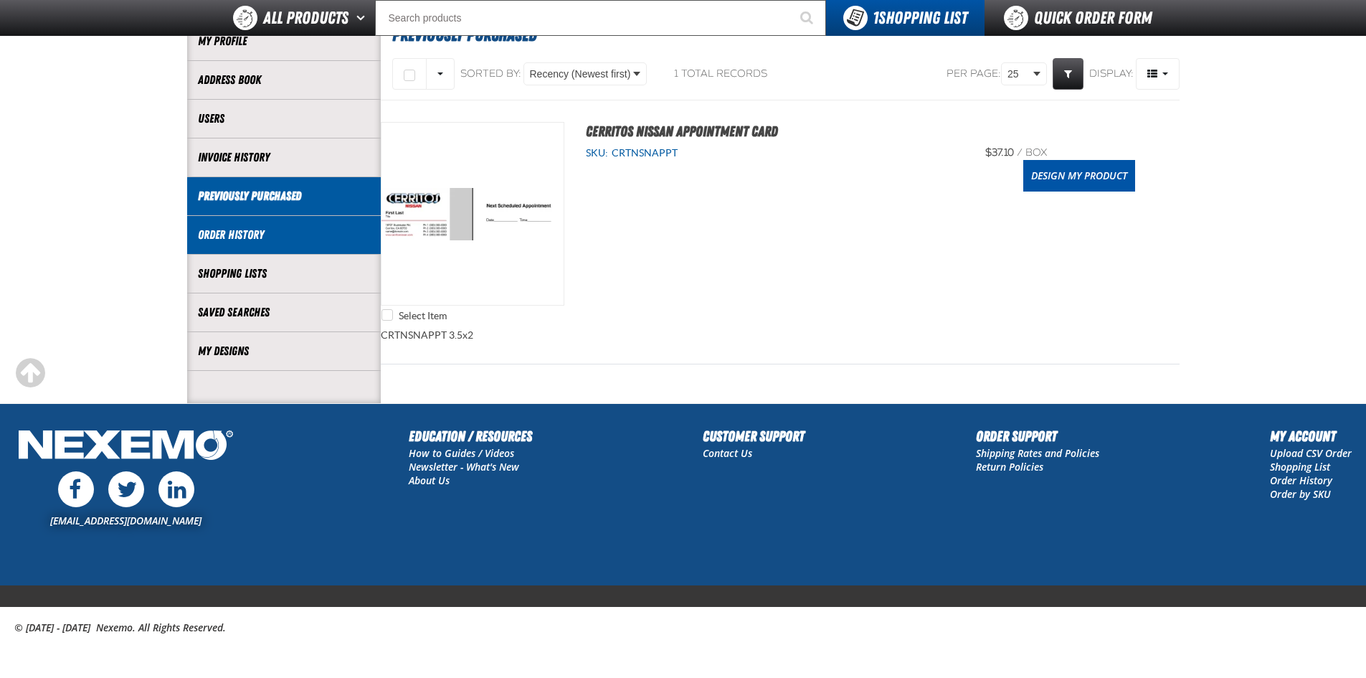
click at [256, 239] on link "Order History" at bounding box center [284, 235] width 172 height 16
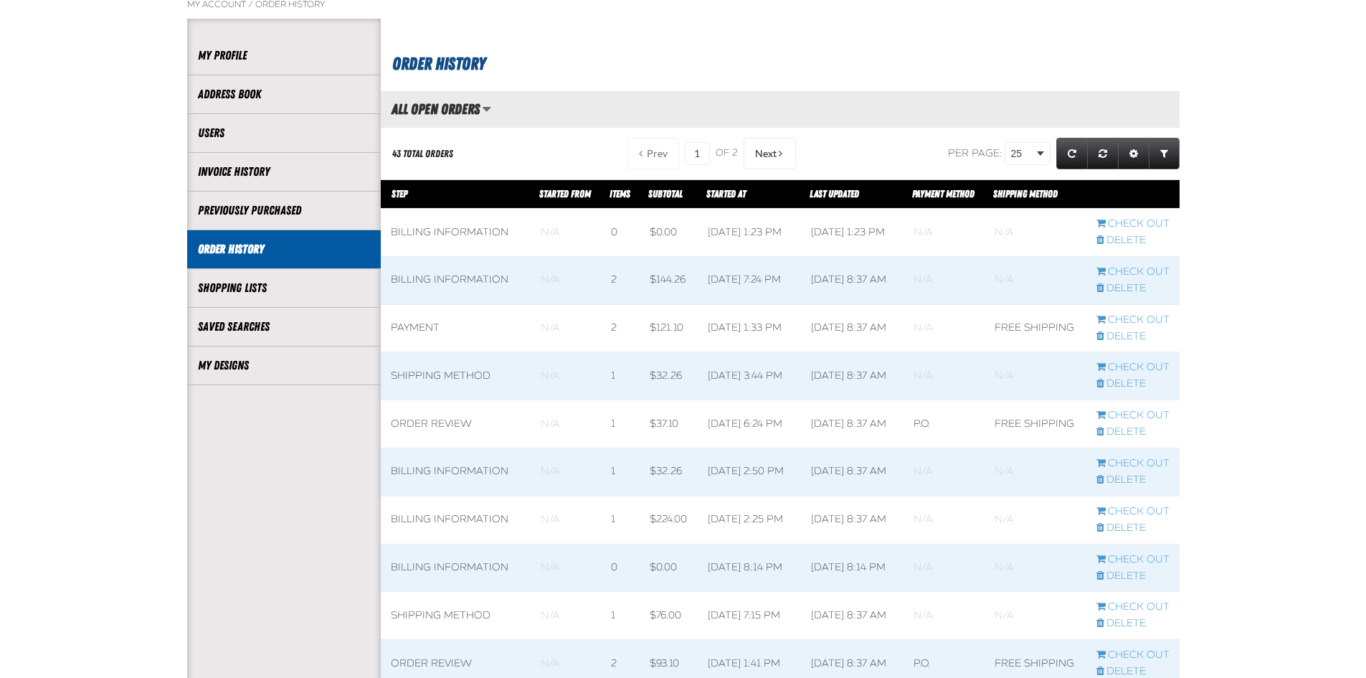
scroll to position [72, 0]
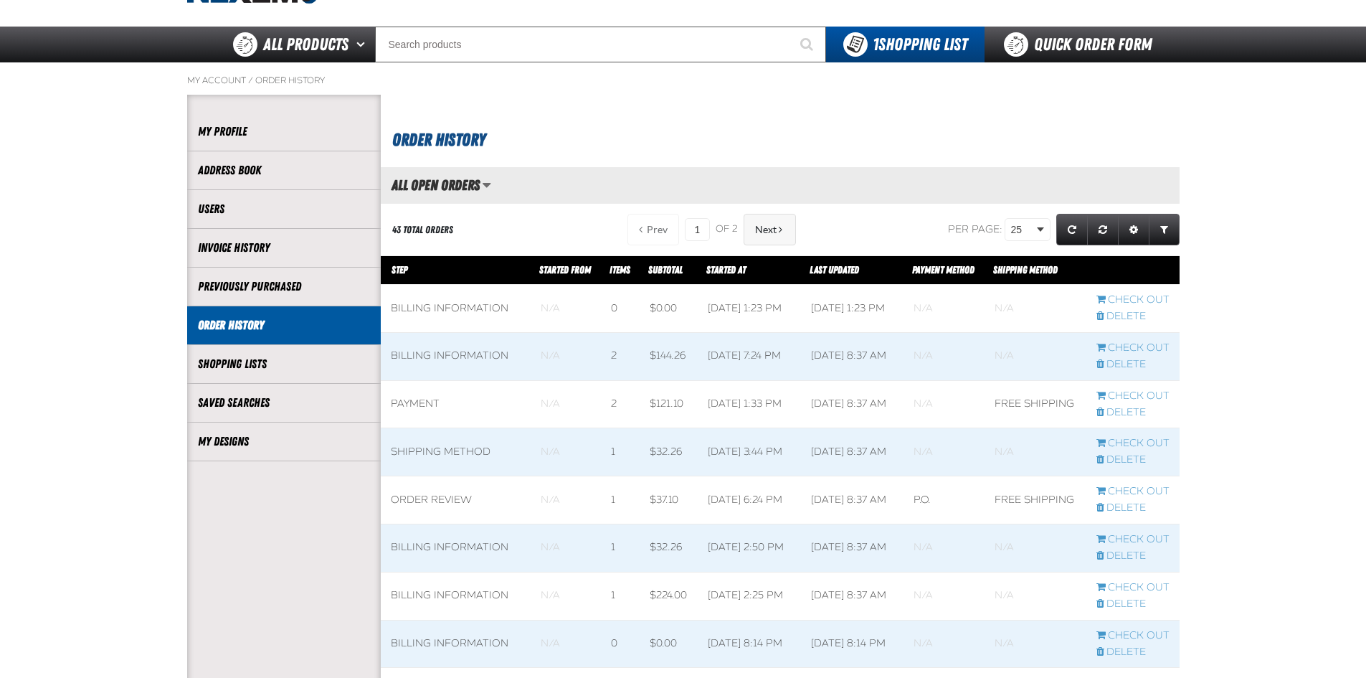
click at [755, 226] on span "Next" at bounding box center [766, 229] width 22 height 11
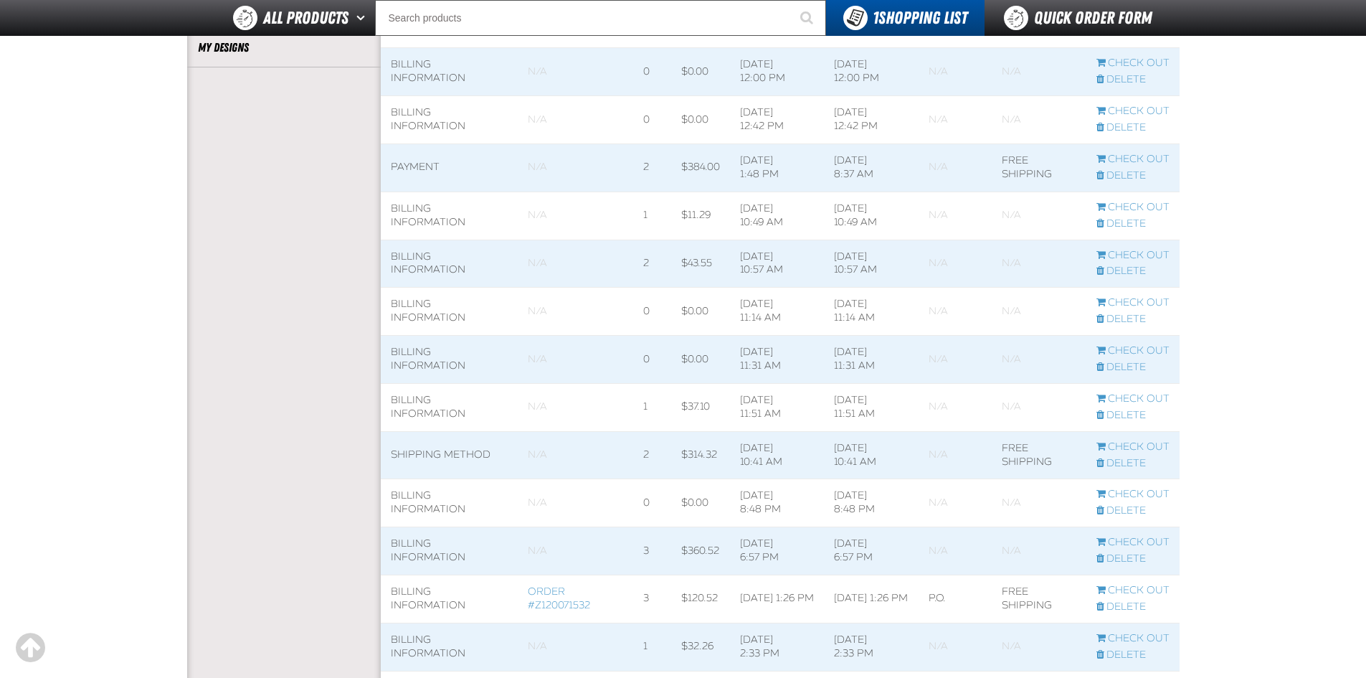
scroll to position [430, 0]
click at [413, 494] on span at bounding box center [450, 501] width 138 height 47
click at [543, 600] on link "Order #Z120071532" at bounding box center [559, 598] width 62 height 26
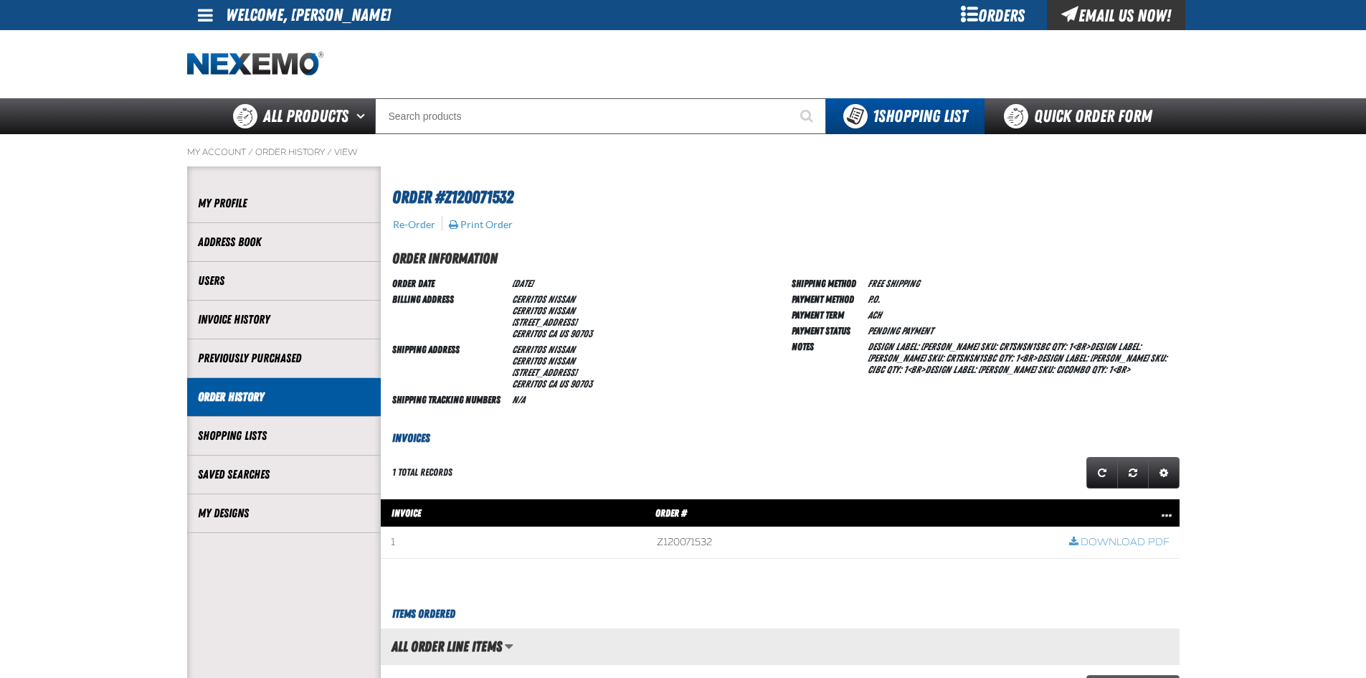
click at [240, 391] on link "Order History" at bounding box center [284, 397] width 172 height 16
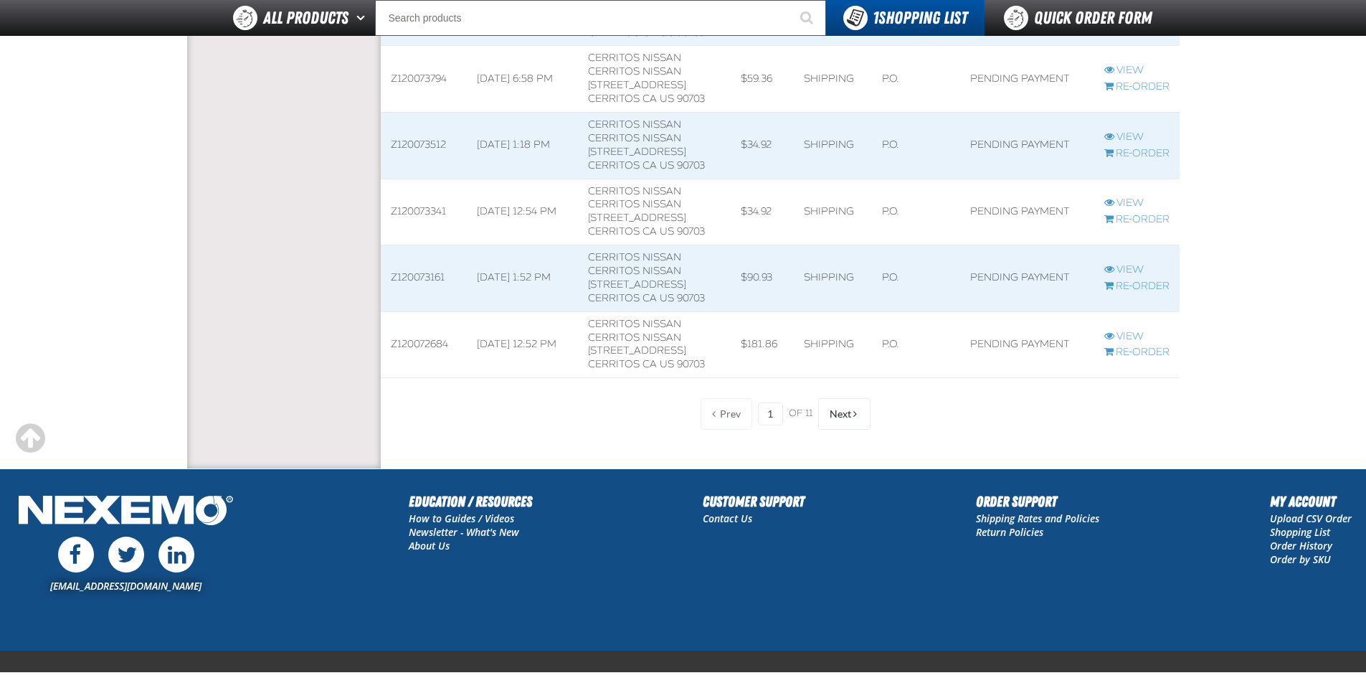
scroll to position [3072, 0]
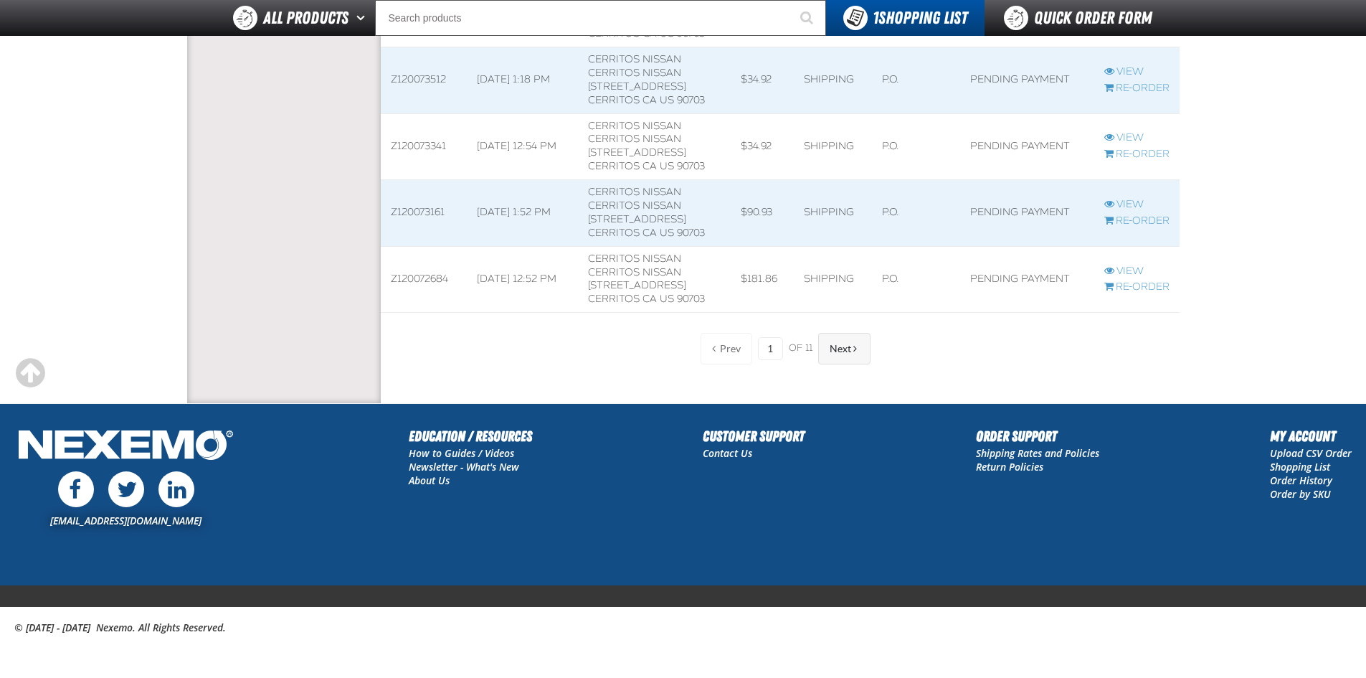
click at [831, 346] on span "Next" at bounding box center [841, 348] width 22 height 11
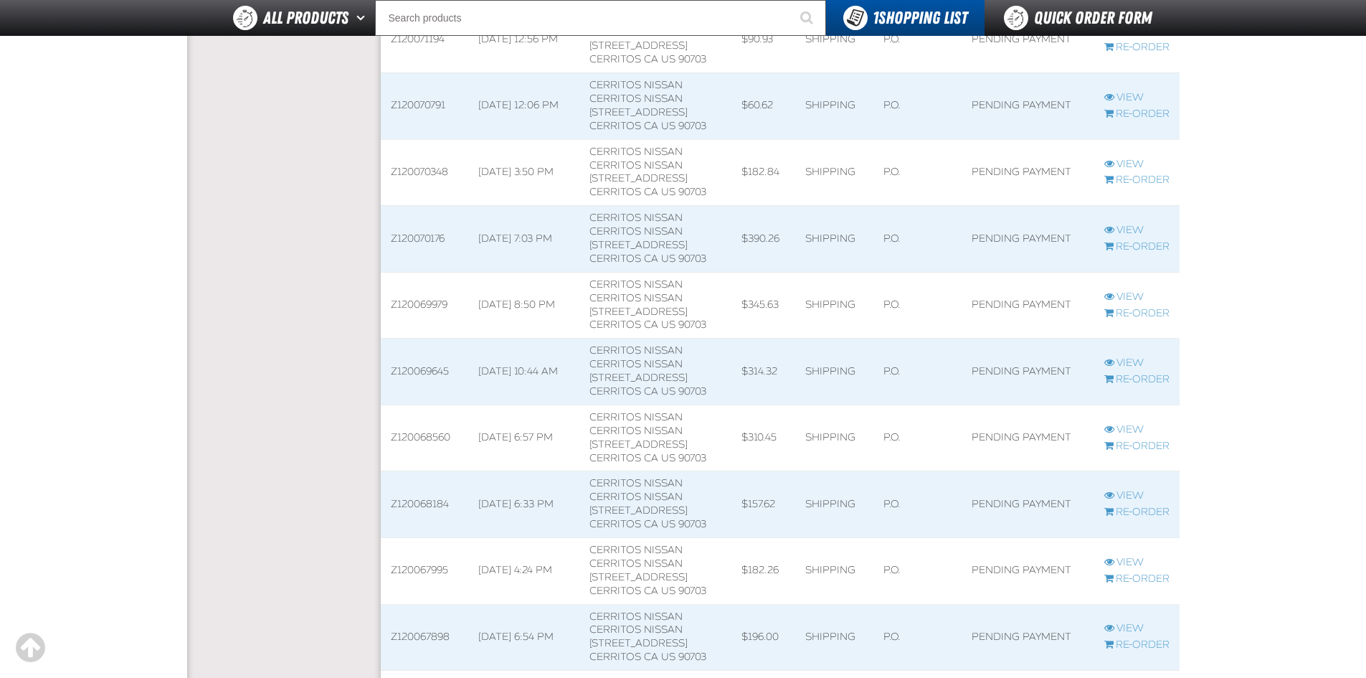
scroll to position [2140, 0]
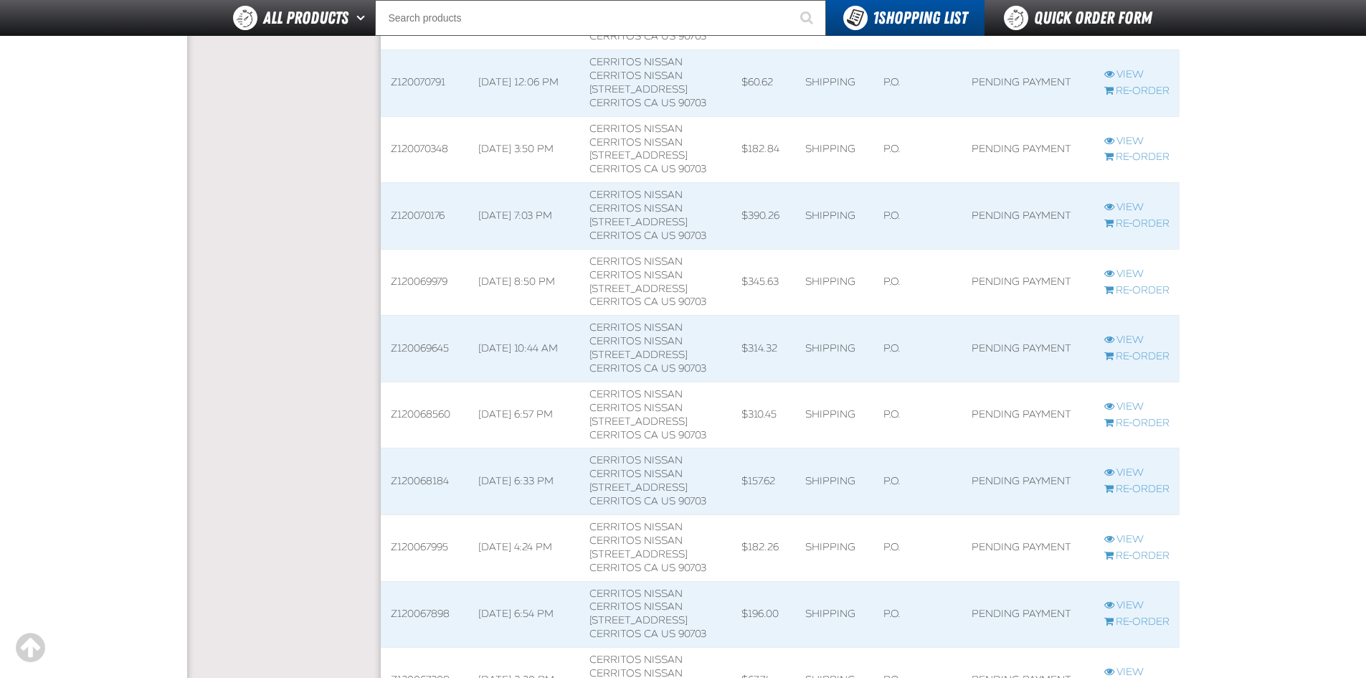
click at [656, 342] on span at bounding box center [654, 348] width 151 height 66
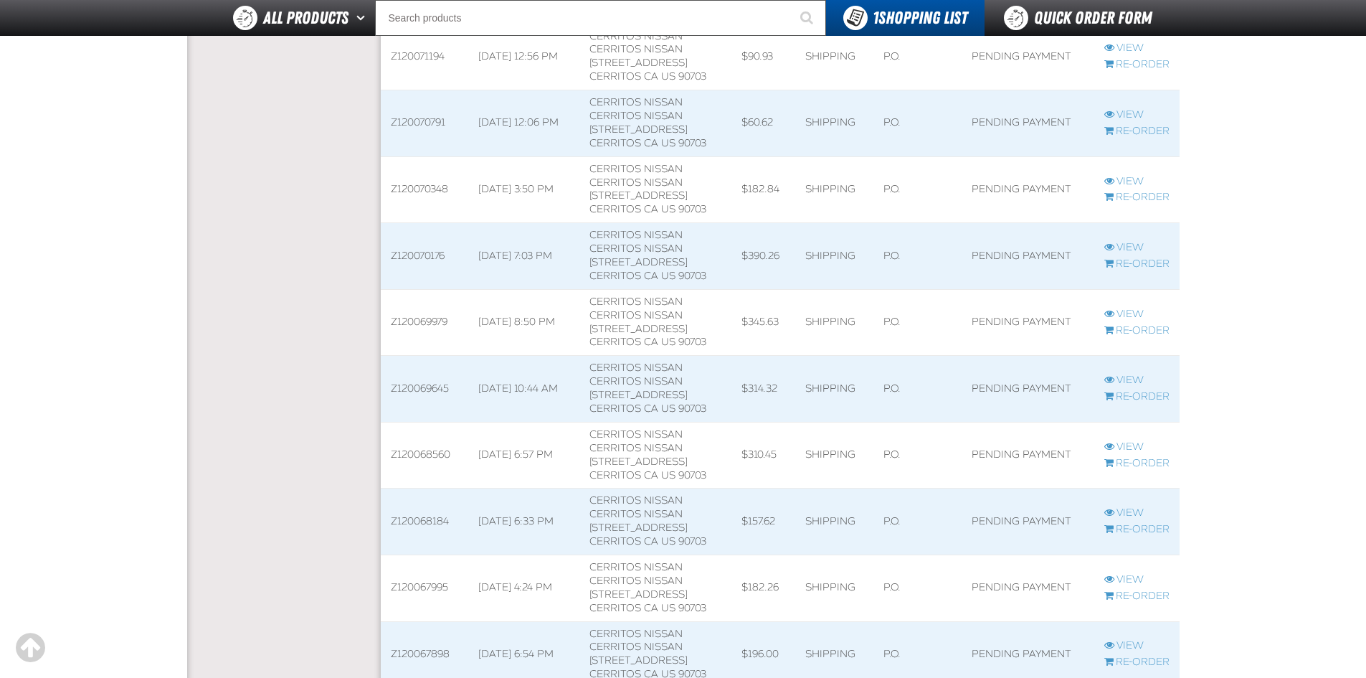
scroll to position [2068, 0]
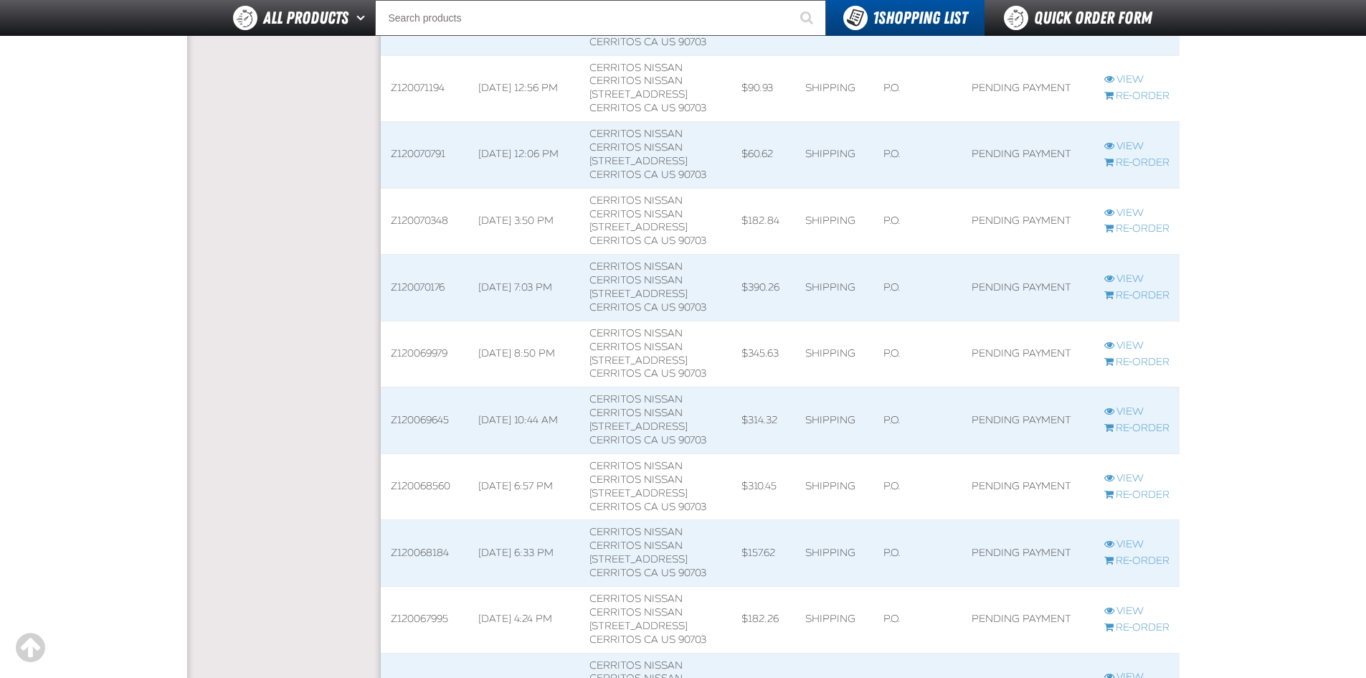
click at [427, 289] on td "Z120070176" at bounding box center [425, 288] width 88 height 67
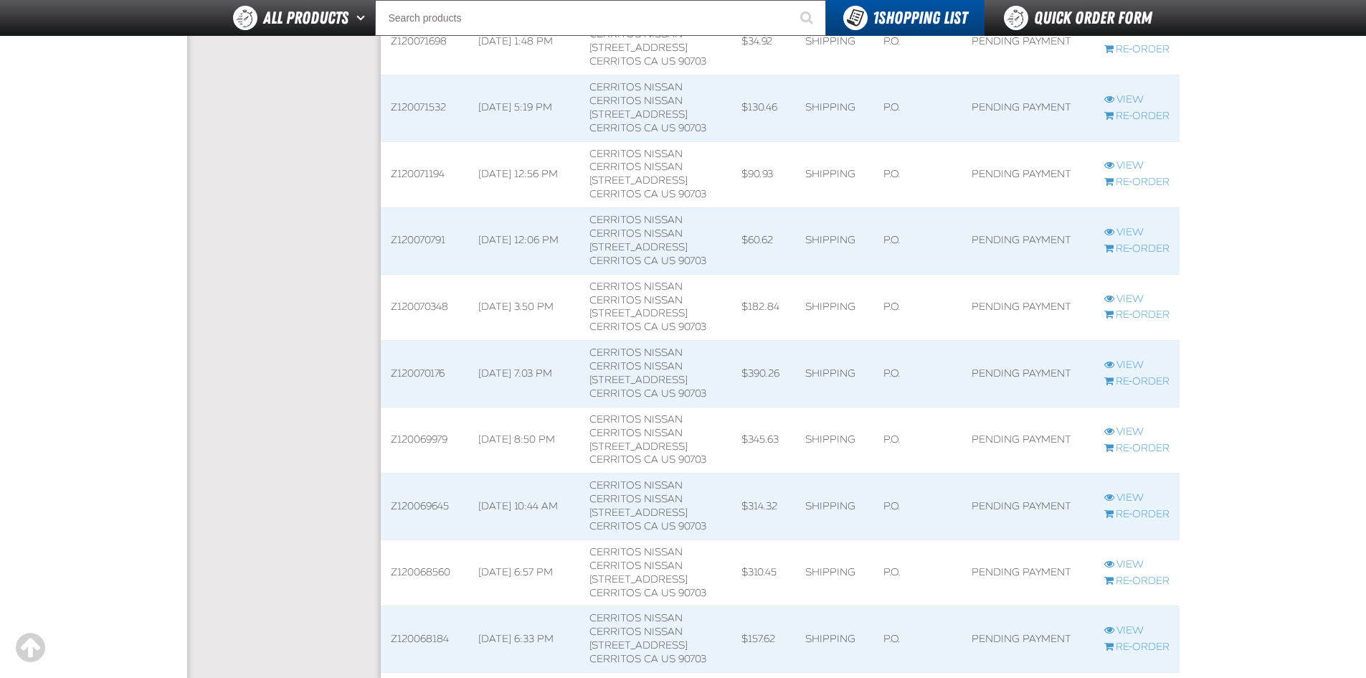
scroll to position [2007, 0]
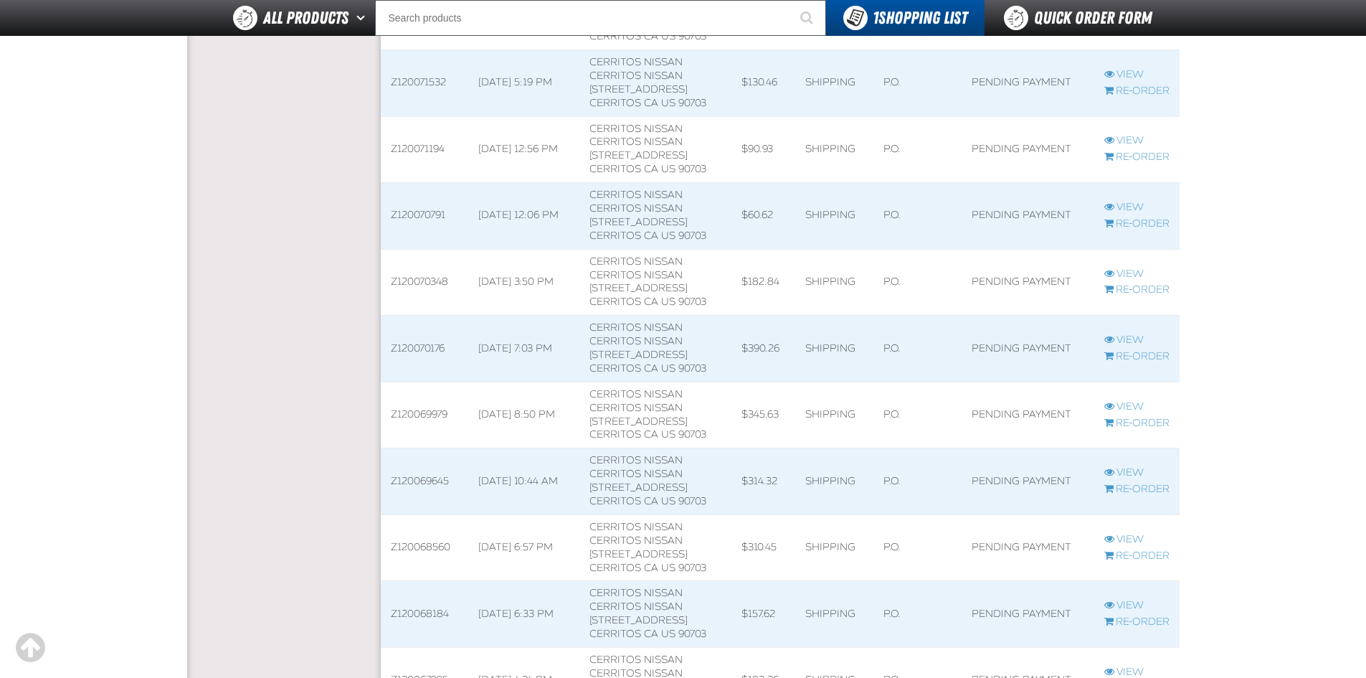
click at [617, 474] on span at bounding box center [654, 481] width 151 height 66
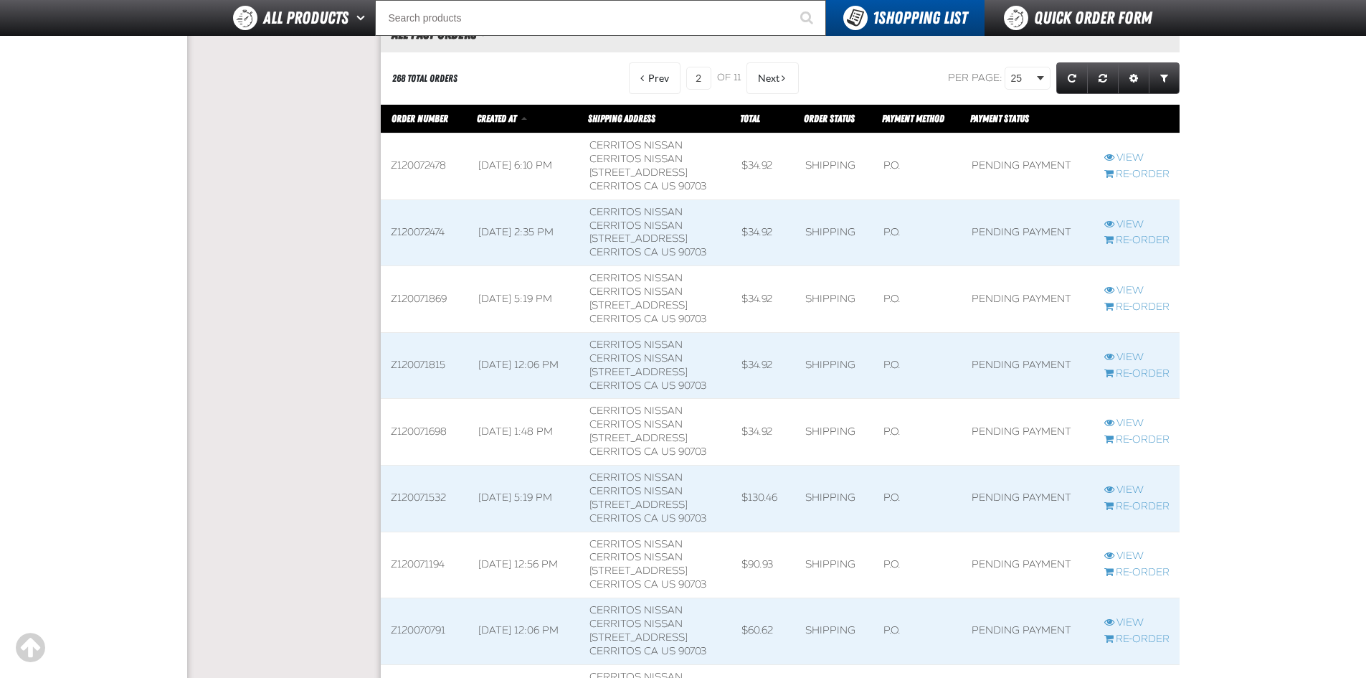
scroll to position [1807, 0]
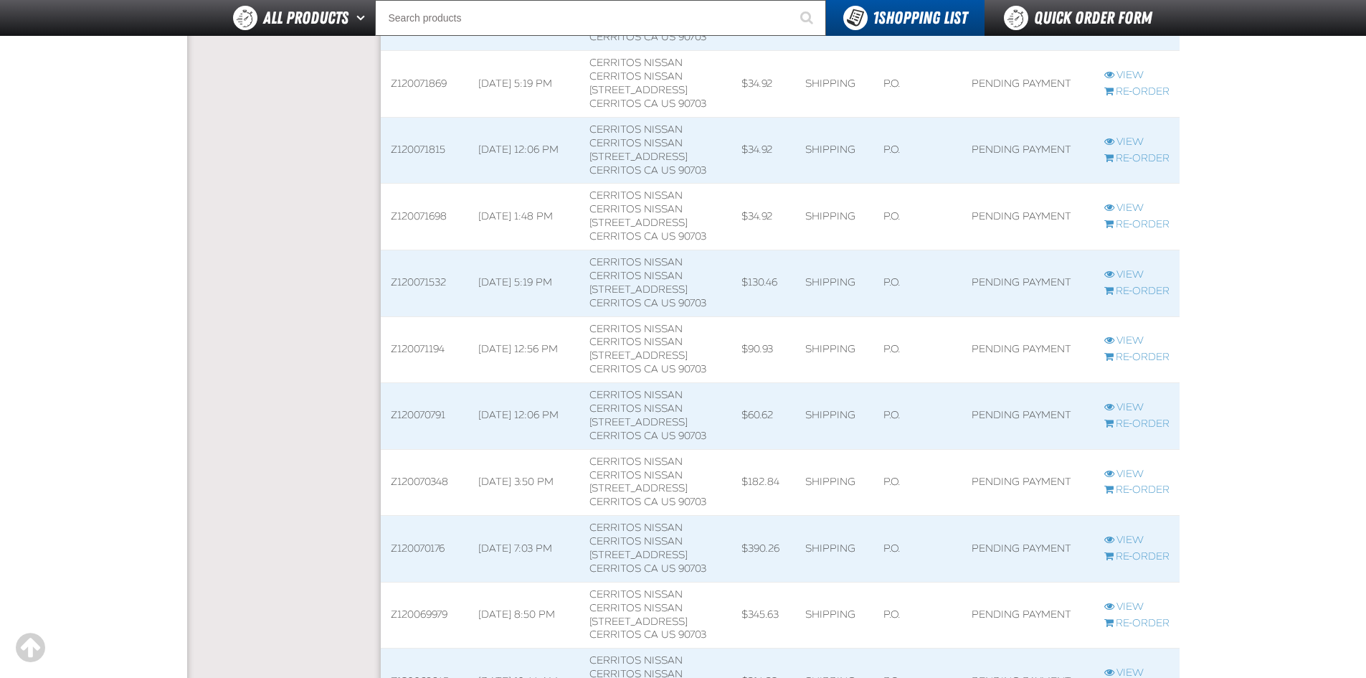
click at [492, 414] on span at bounding box center [523, 416] width 111 height 66
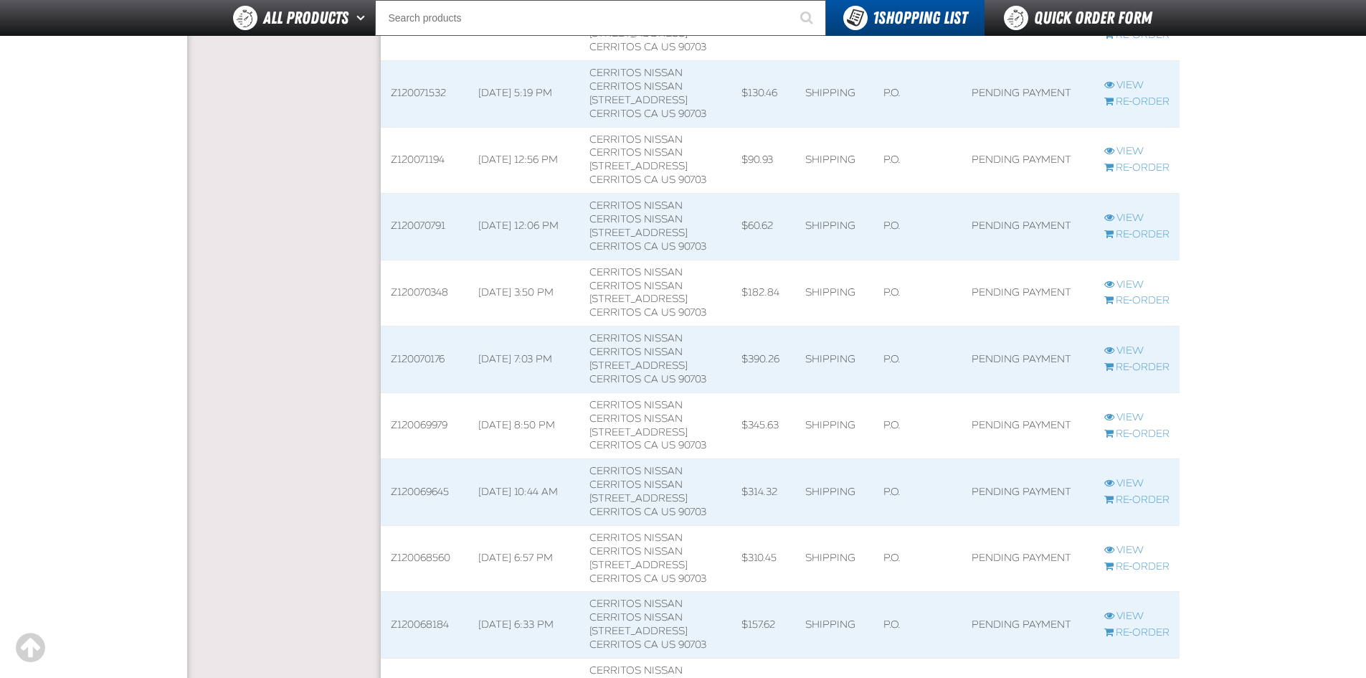
scroll to position [1925, 0]
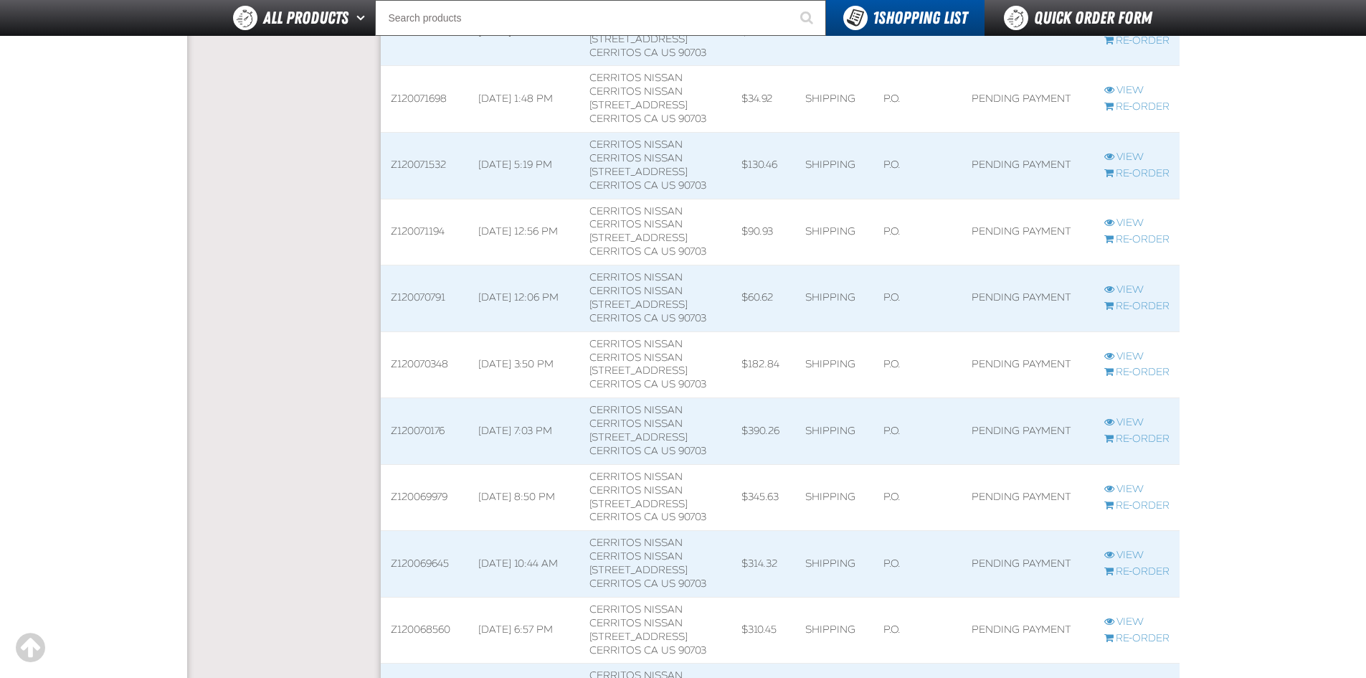
click at [498, 224] on td "11/19/2024, 12:56 PM" at bounding box center [523, 232] width 111 height 67
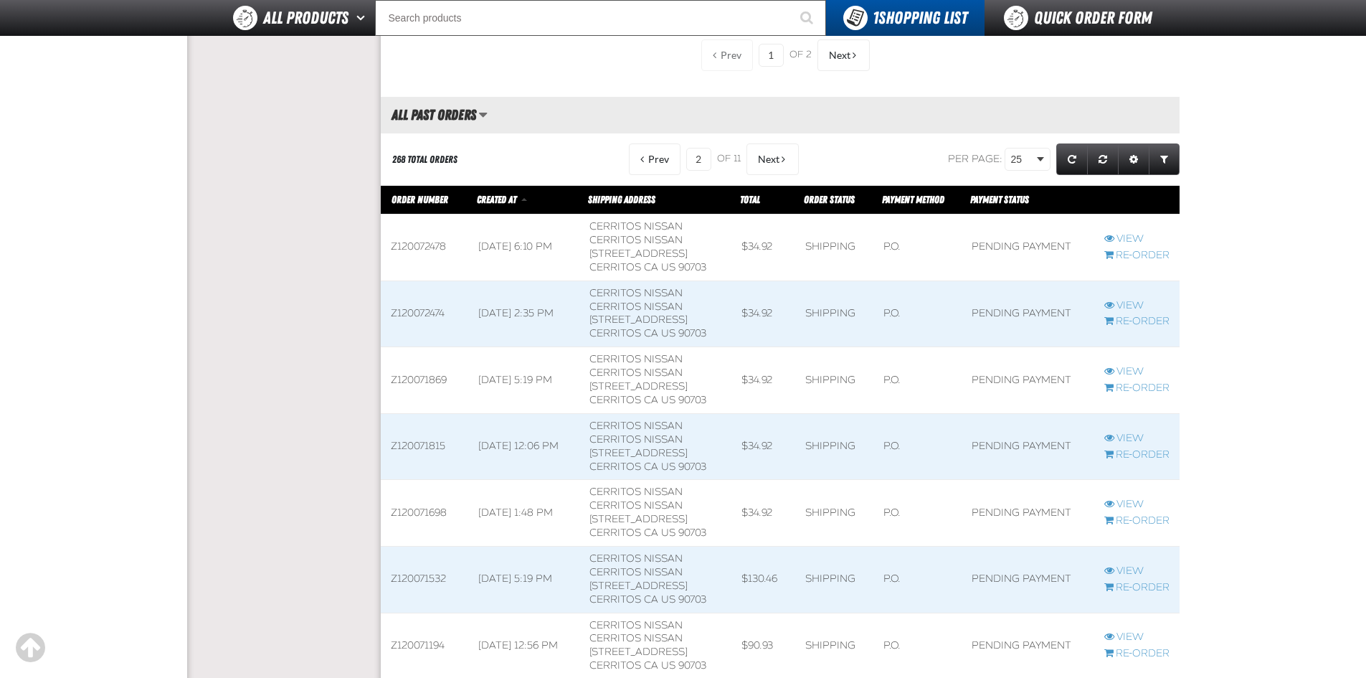
scroll to position [1592, 0]
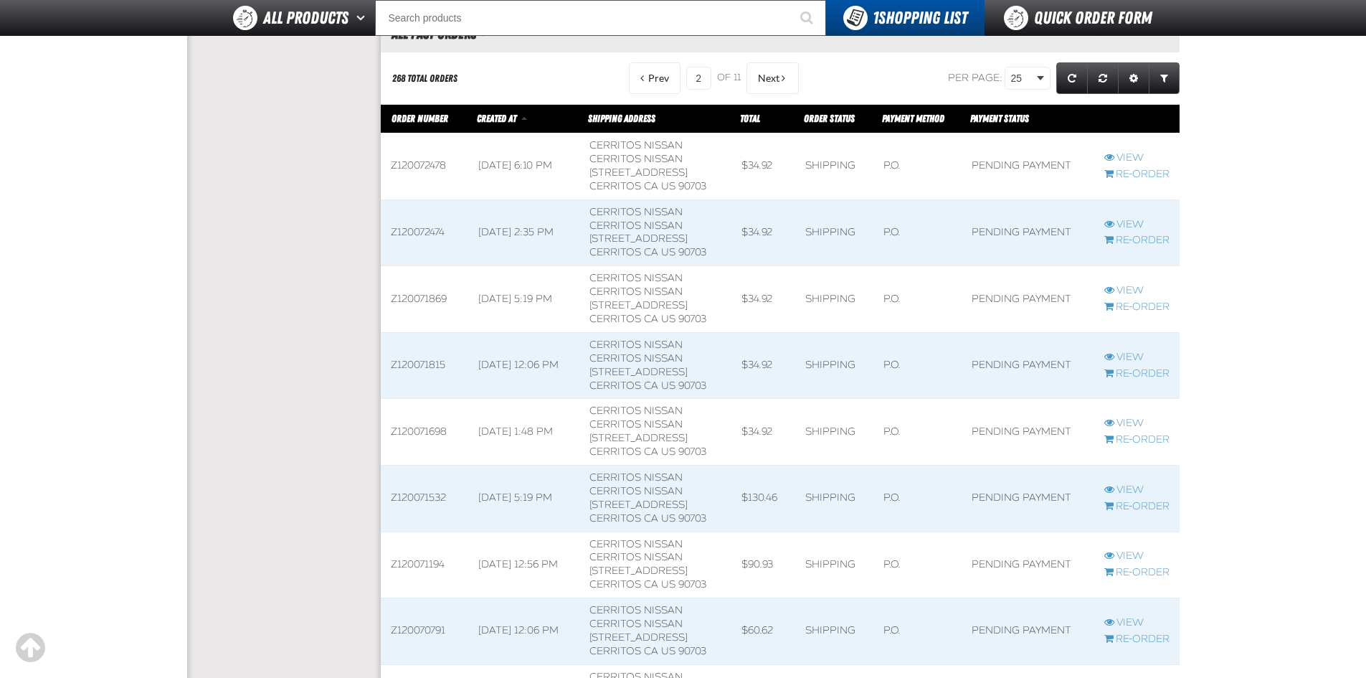
click at [629, 495] on td "Cerritos Nissan Cerritos Nissan 18707 Studebaker Road CERRITOS CA US 90703" at bounding box center [654, 498] width 151 height 67
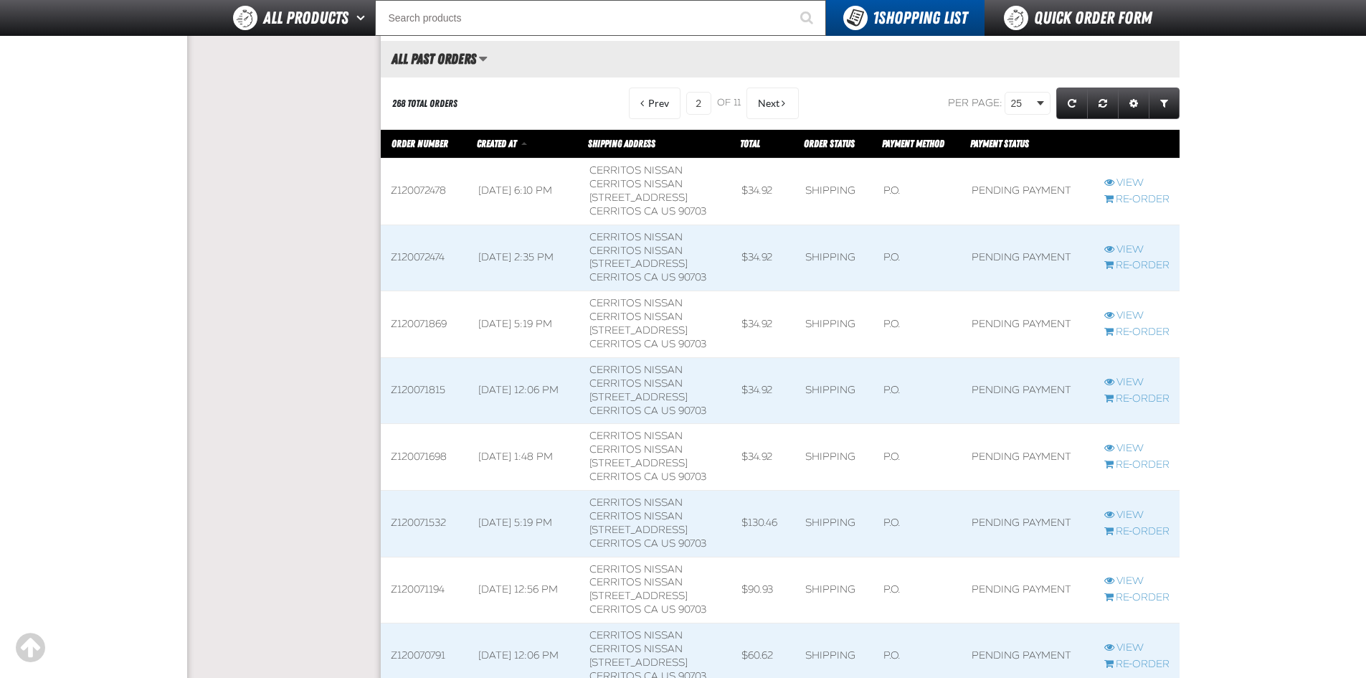
scroll to position [1592, 0]
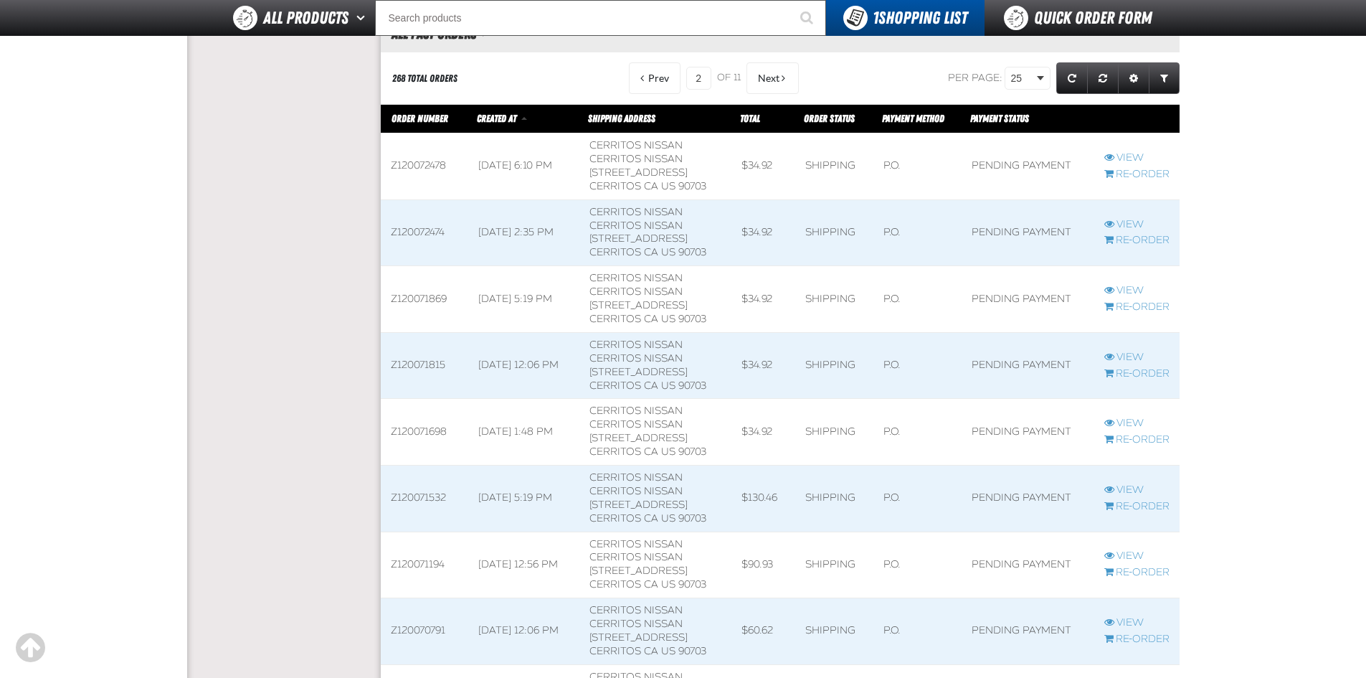
drag, startPoint x: 657, startPoint y: 450, endPoint x: 625, endPoint y: 421, distance: 43.2
click at [625, 421] on td "Cerritos Nissan Cerritos Nissan 18707 Studebaker Road CERRITOS CA US 90703" at bounding box center [654, 432] width 151 height 67
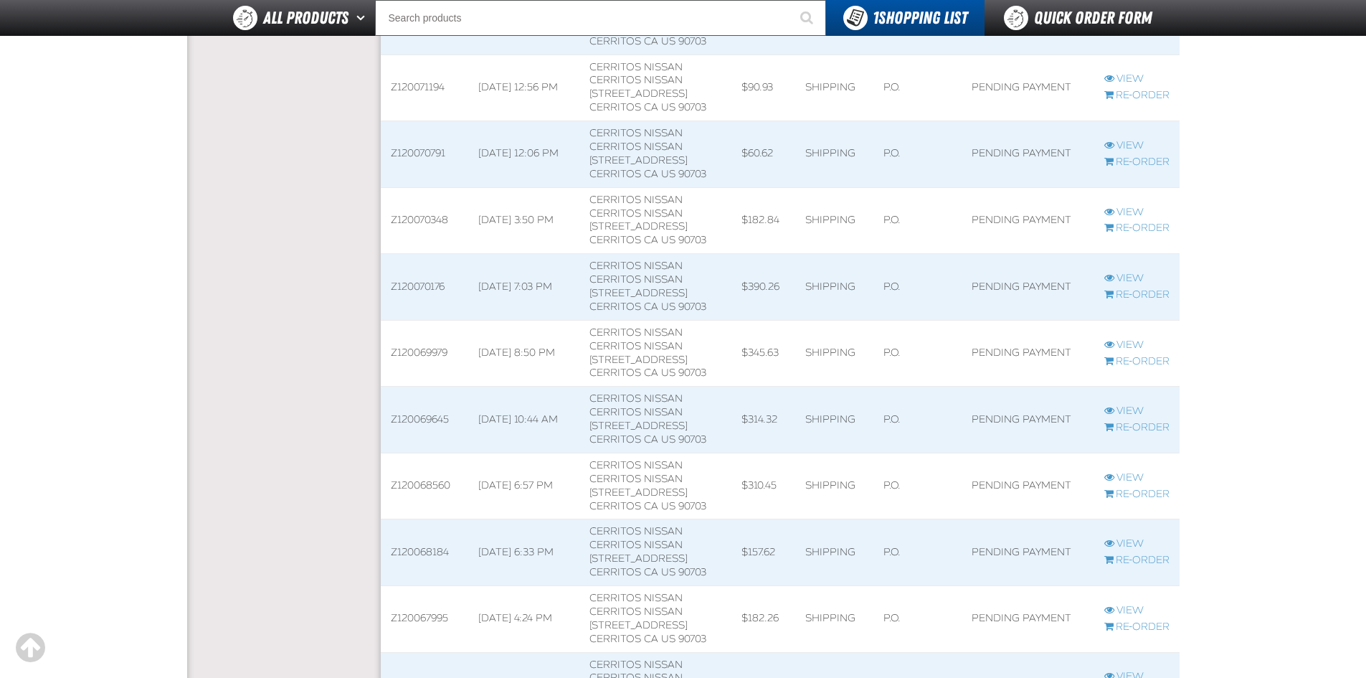
scroll to position [2094, 0]
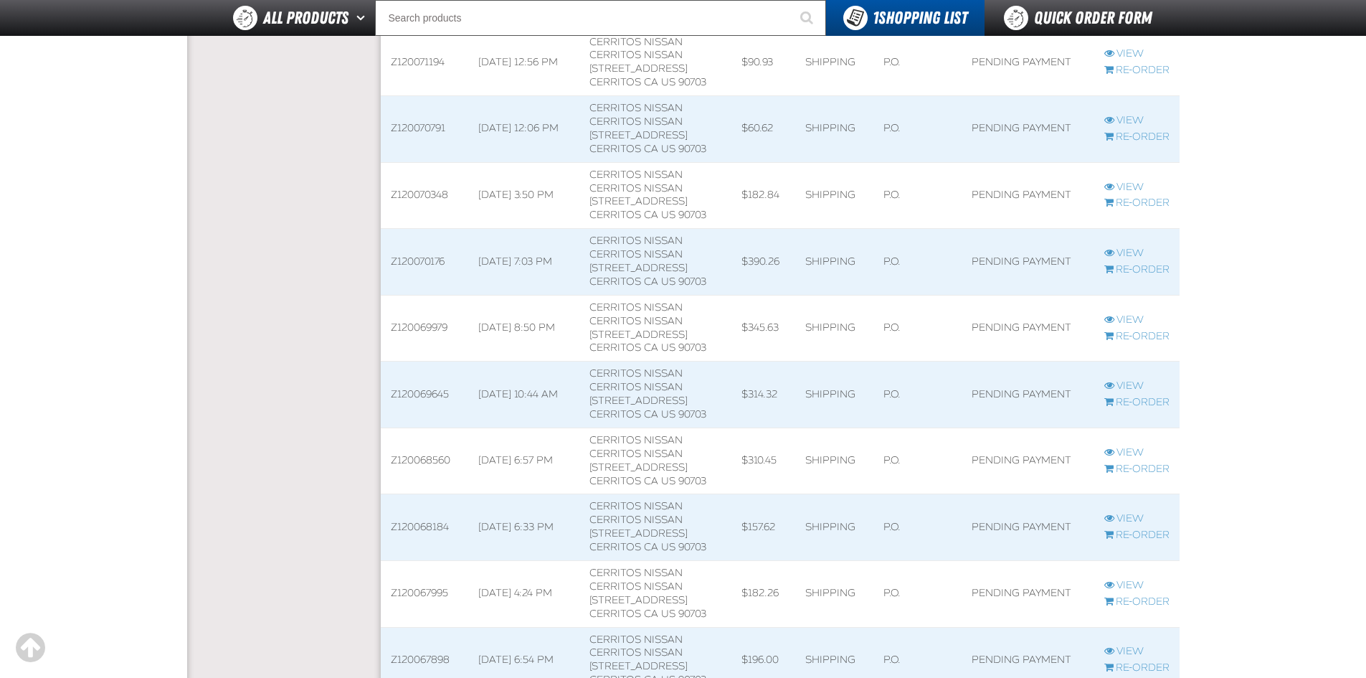
click at [645, 395] on span at bounding box center [654, 394] width 151 height 66
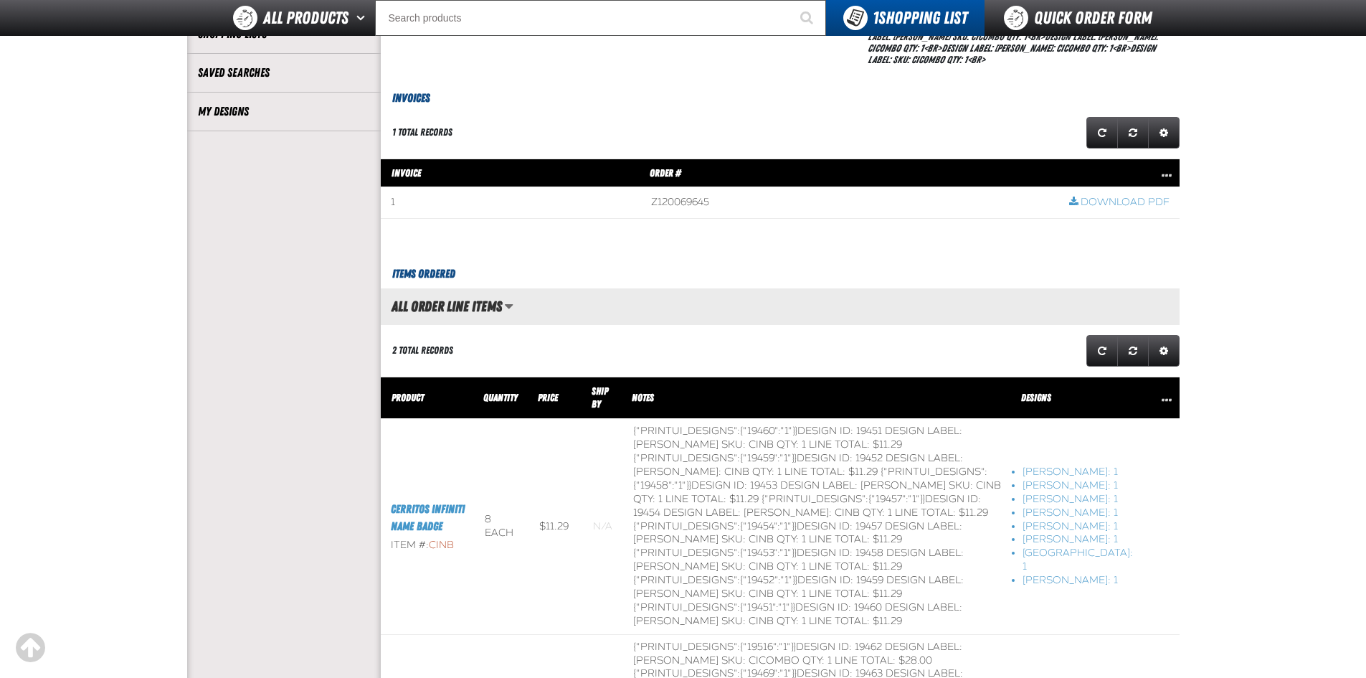
scroll to position [574, 0]
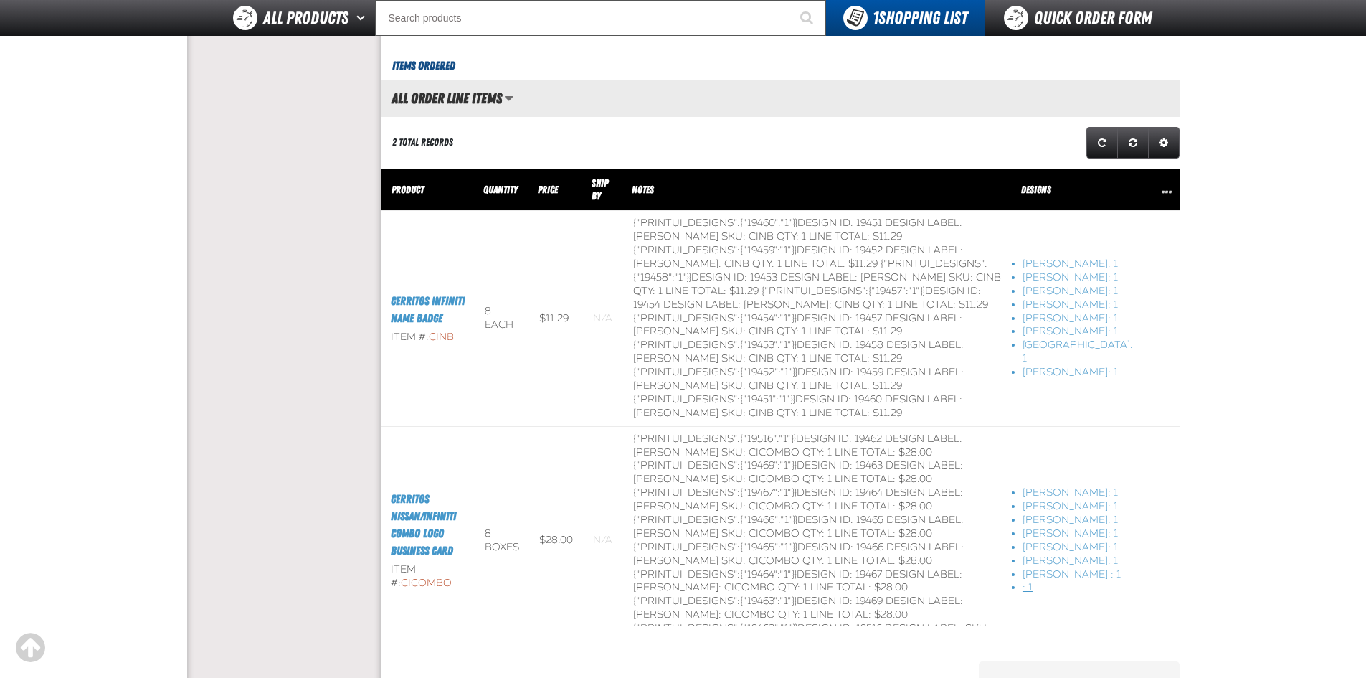
click at [1078, 588] on li ": 1" at bounding box center [1077, 588] width 111 height 14
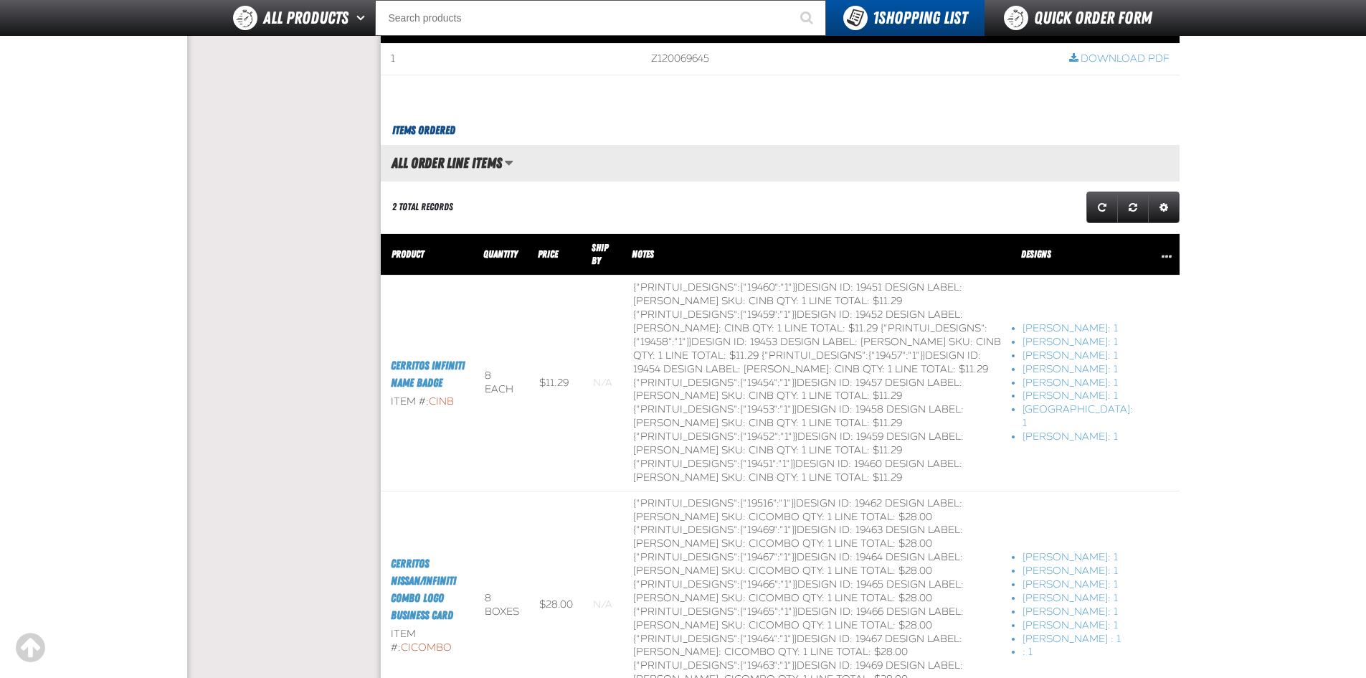
scroll to position [430, 0]
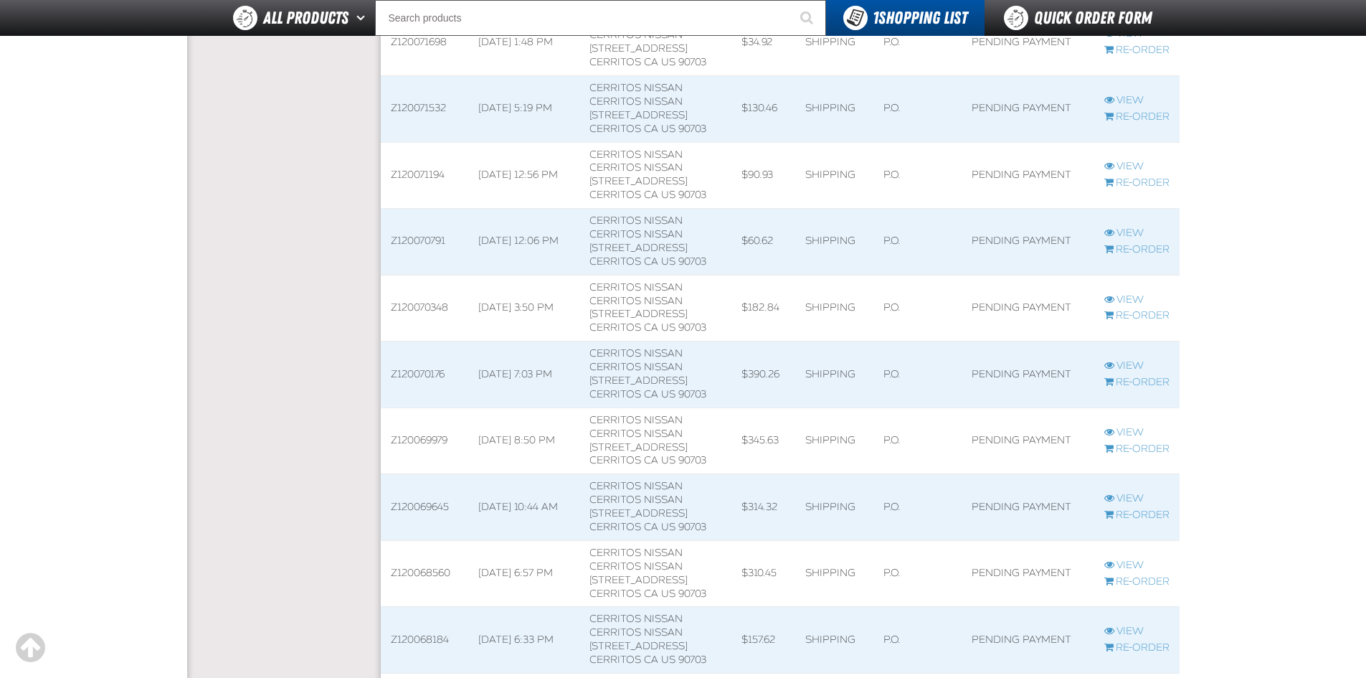
scroll to position [2023, 0]
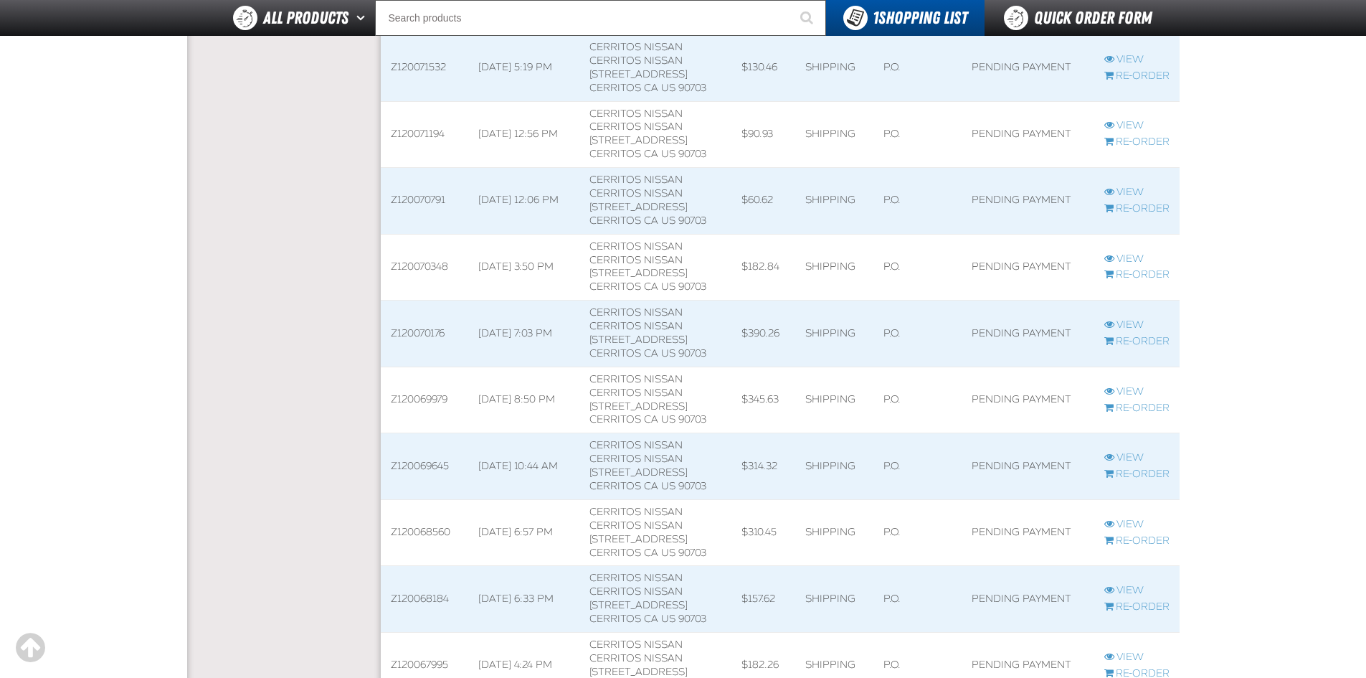
click at [640, 525] on td "Cerritos Nissan Cerritos Nissan 18707 Studebaker Road CERRITOS CA US 90703" at bounding box center [654, 532] width 151 height 67
click at [1129, 388] on link "View" at bounding box center [1136, 392] width 65 height 14
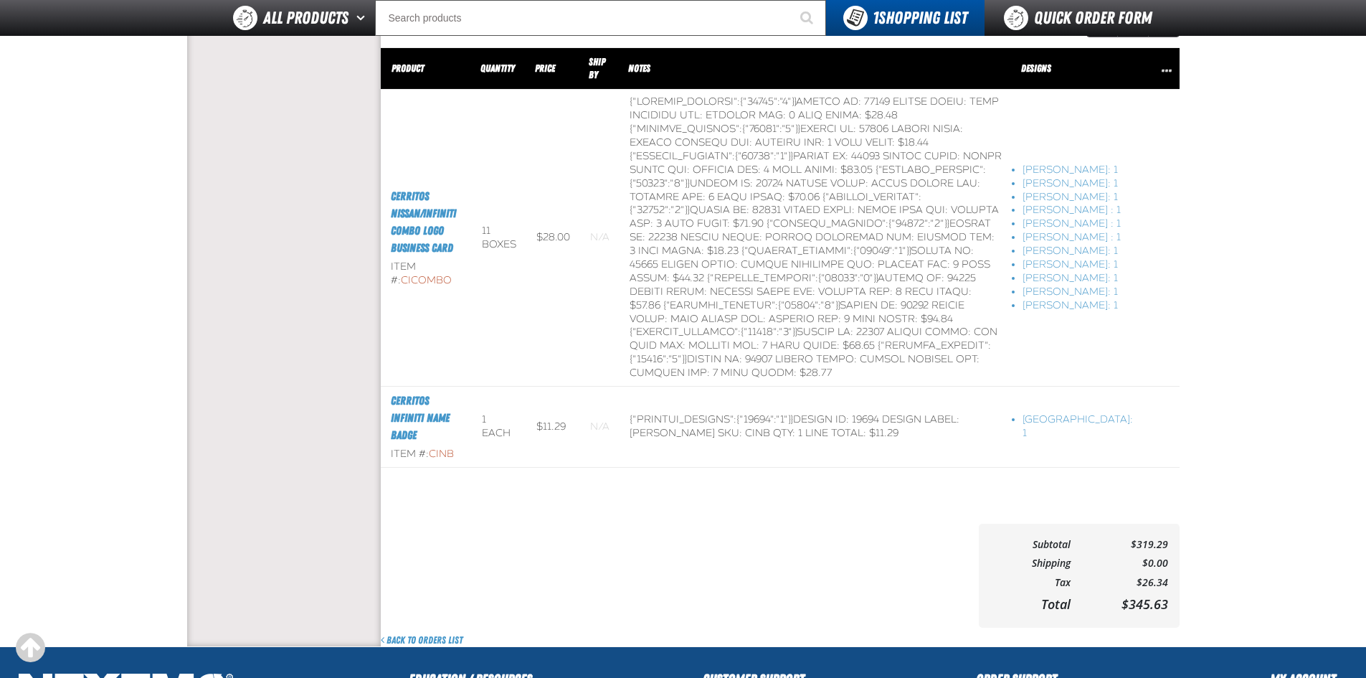
scroll to position [789, 0]
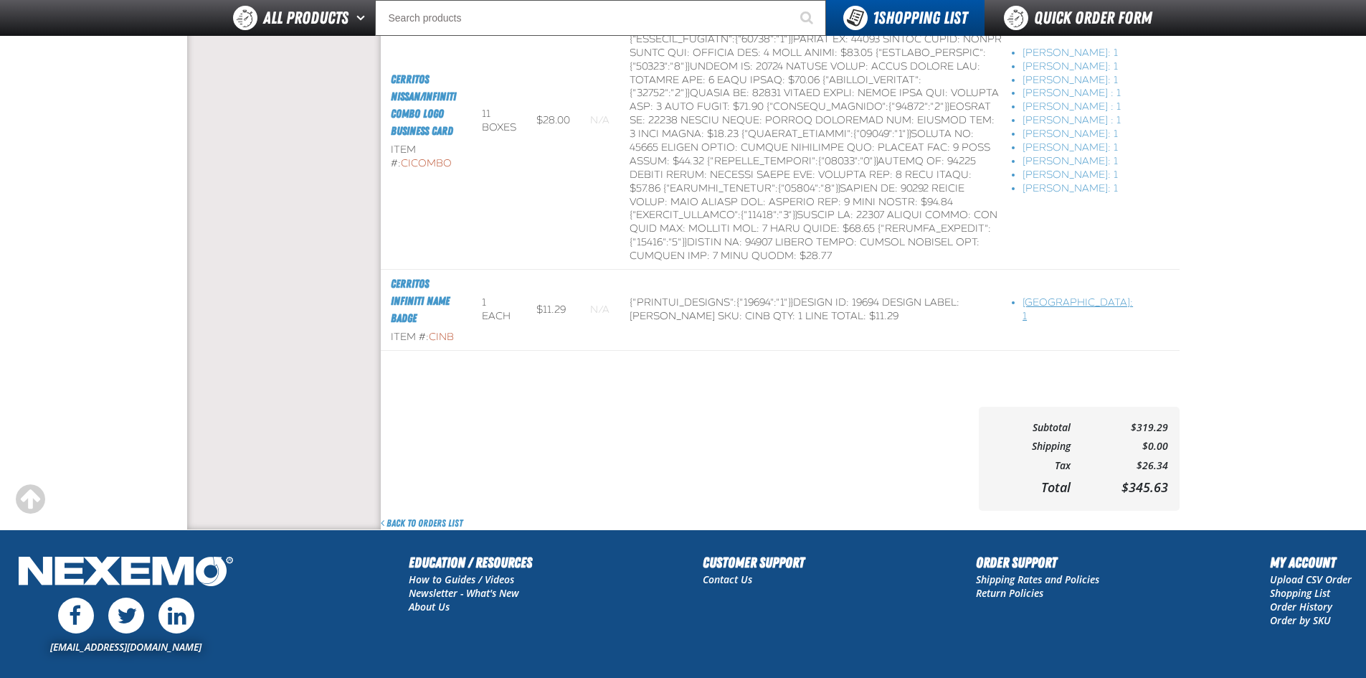
click at [1096, 315] on li "[GEOGRAPHIC_DATA]: 1" at bounding box center [1077, 309] width 110 height 27
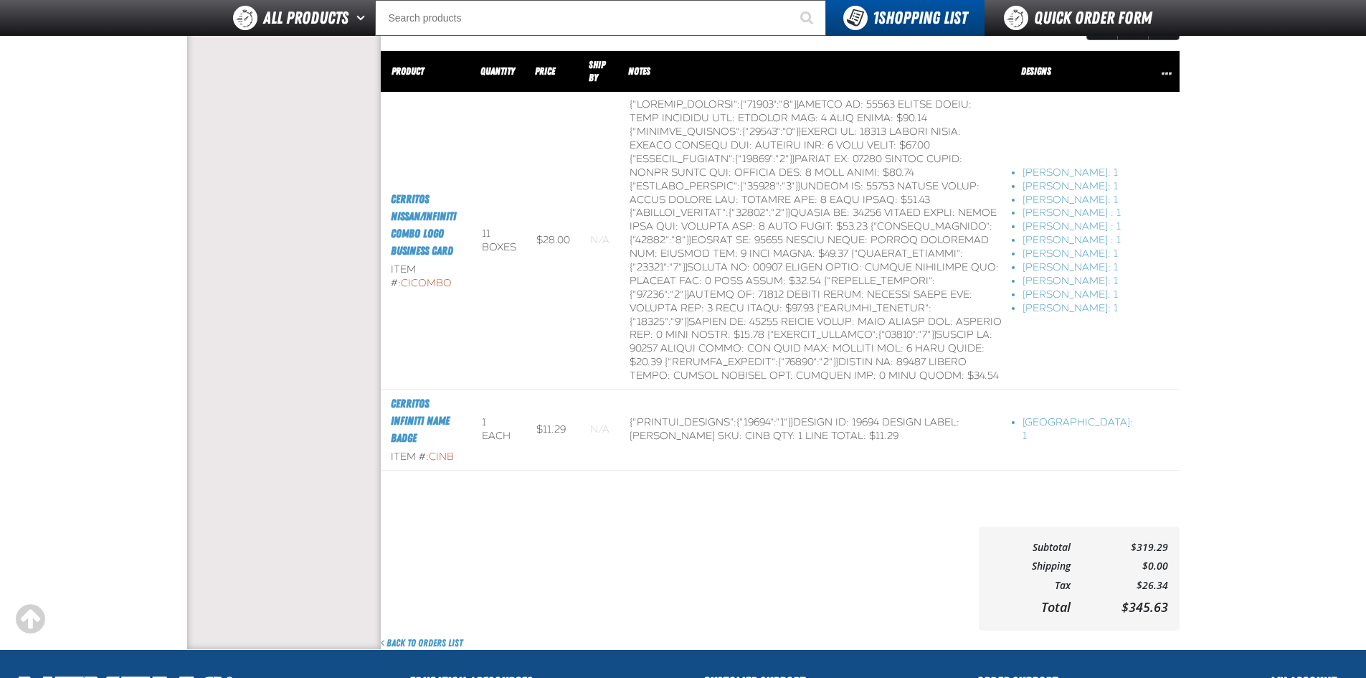
scroll to position [645, 0]
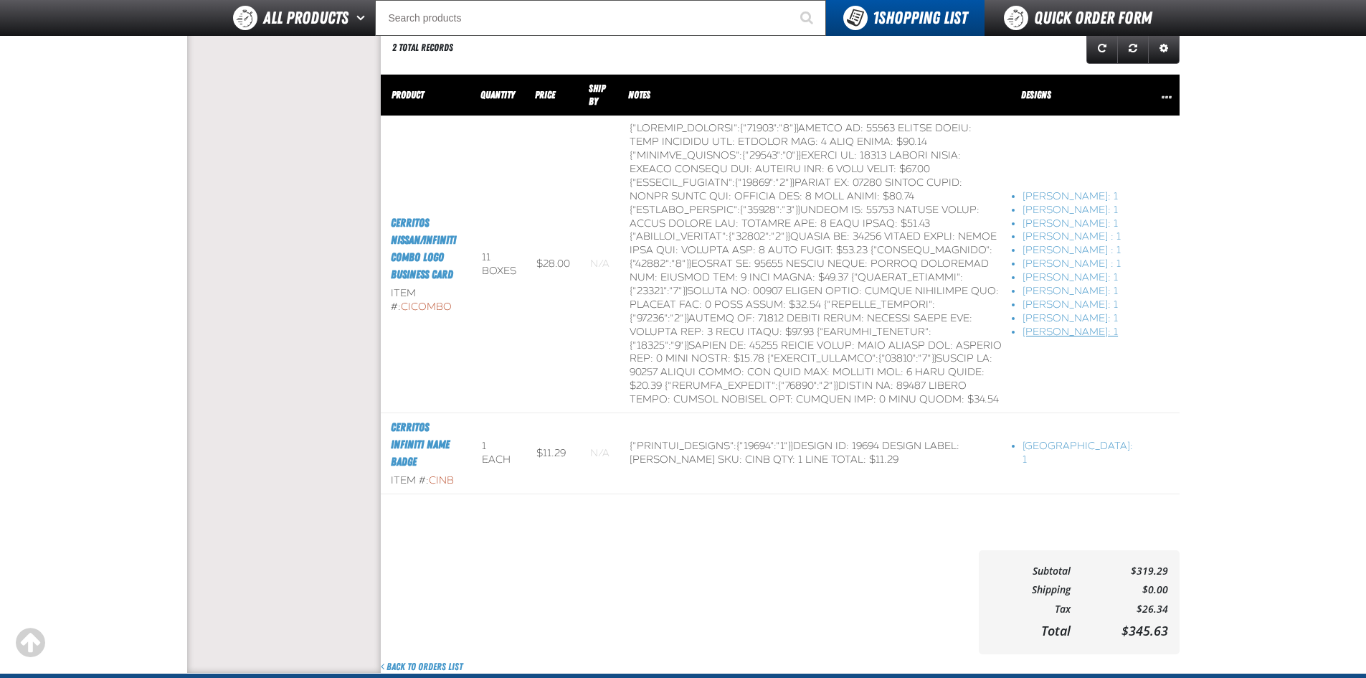
click at [1080, 339] on li "Javier Londono: 1" at bounding box center [1077, 332] width 110 height 14
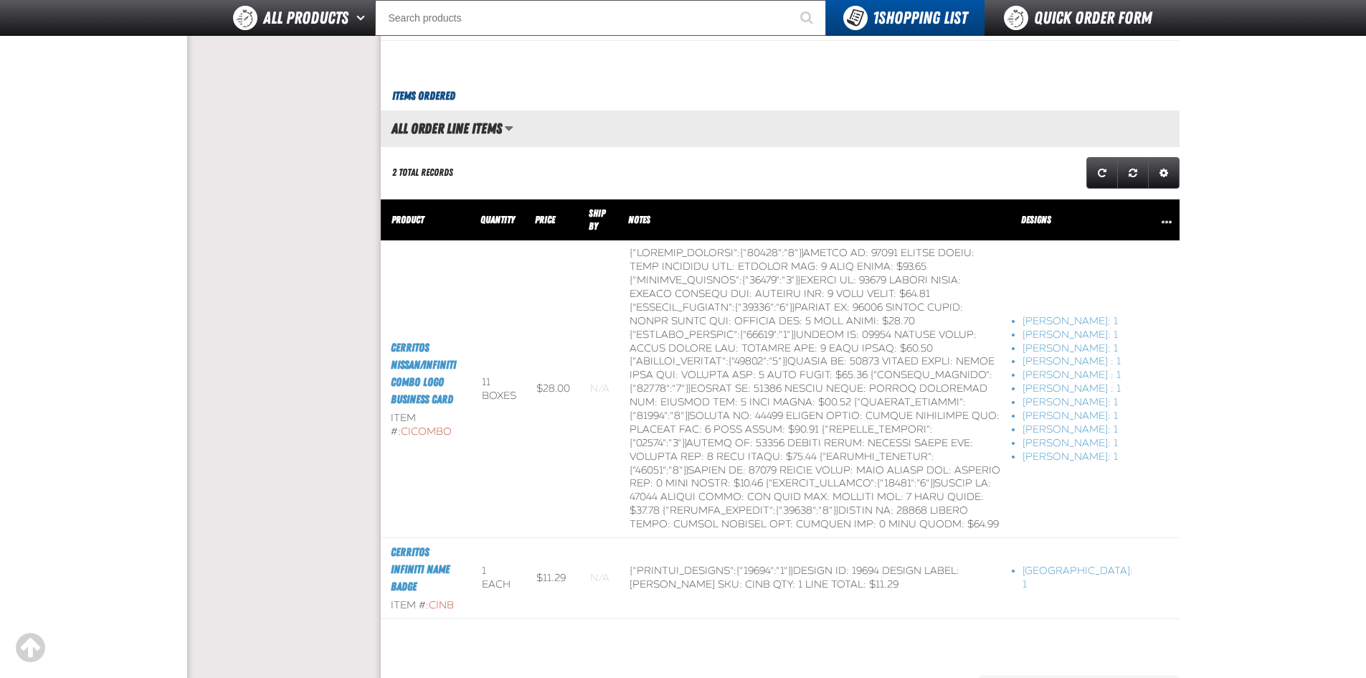
scroll to position [1, 1]
click at [1107, 437] on li "Nick Hameed: 1" at bounding box center [1077, 430] width 110 height 14
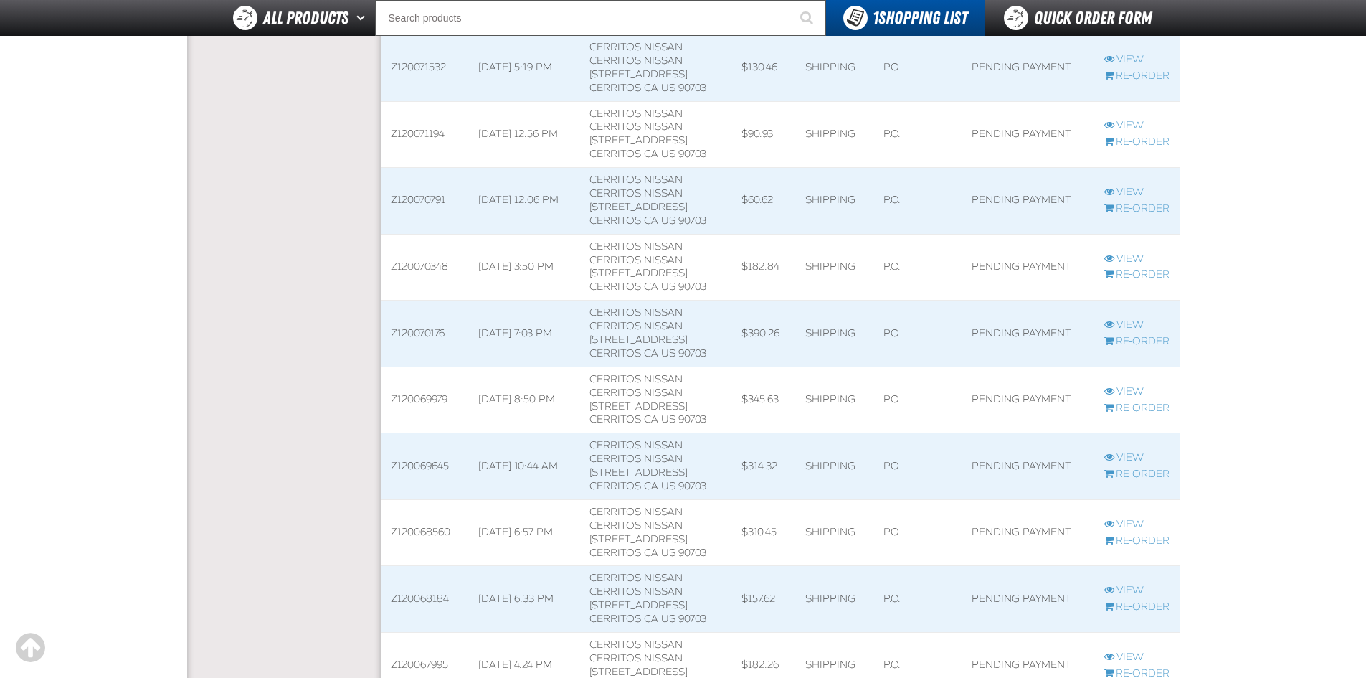
scroll to position [1, 1]
